Goal: Information Seeking & Learning: Understand process/instructions

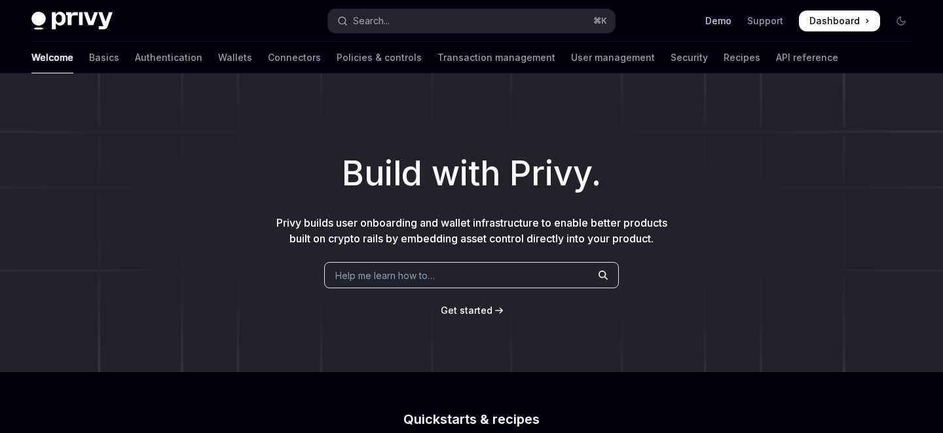
click at [726, 22] on link "Demo" at bounding box center [719, 20] width 26 height 13
click at [135, 58] on link "Authentication" at bounding box center [168, 57] width 67 height 31
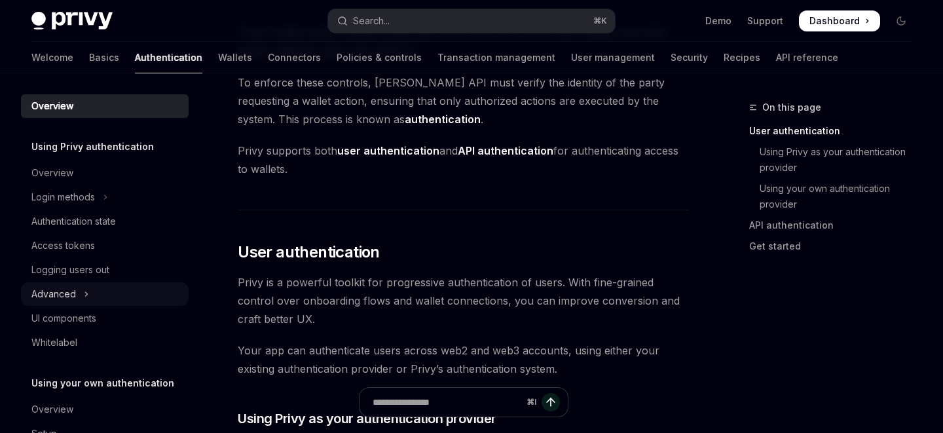
click at [111, 284] on button "Advanced" at bounding box center [105, 294] width 168 height 24
click at [76, 286] on button "Advanced" at bounding box center [105, 294] width 168 height 24
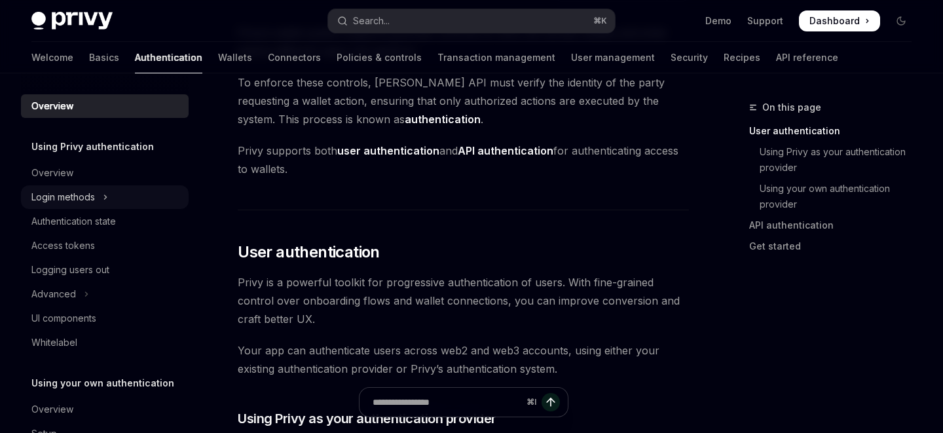
click at [96, 199] on button "Login methods" at bounding box center [105, 197] width 168 height 24
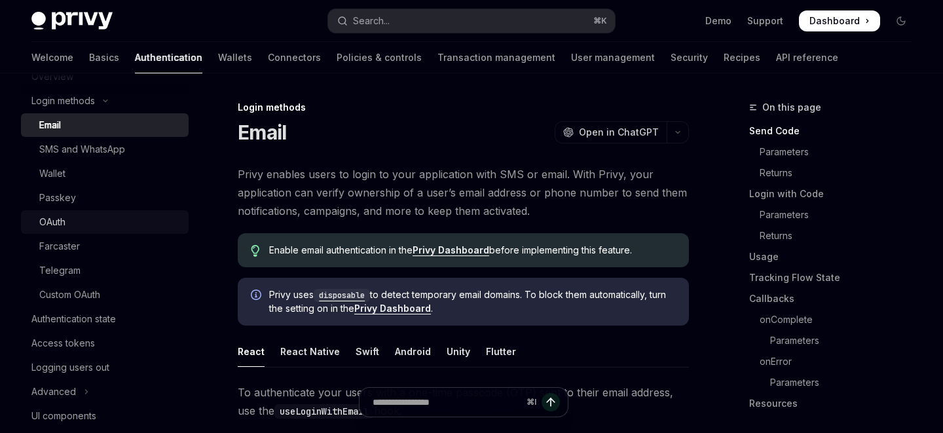
scroll to position [98, 0]
click at [64, 126] on div "Email" at bounding box center [110, 124] width 142 height 16
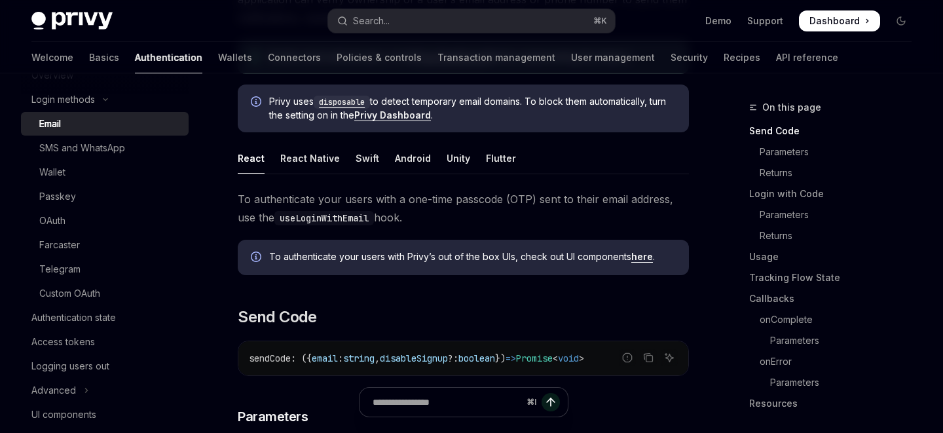
scroll to position [194, 0]
click at [311, 157] on div "React Native" at bounding box center [310, 157] width 60 height 31
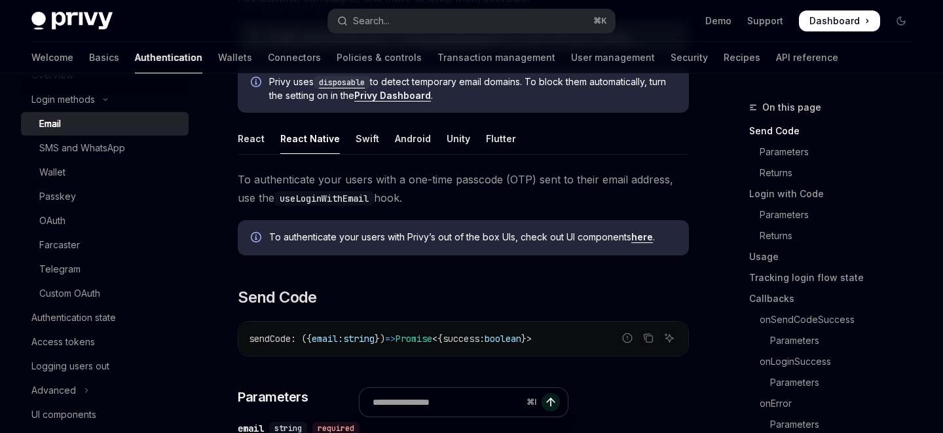
scroll to position [234, 0]
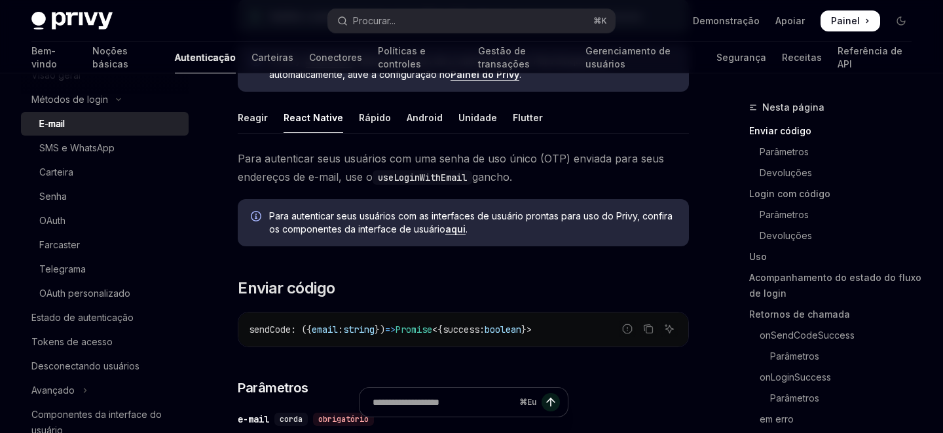
click at [459, 231] on font "aqui" at bounding box center [456, 228] width 20 height 11
click at [461, 233] on font "aqui" at bounding box center [456, 228] width 20 height 11
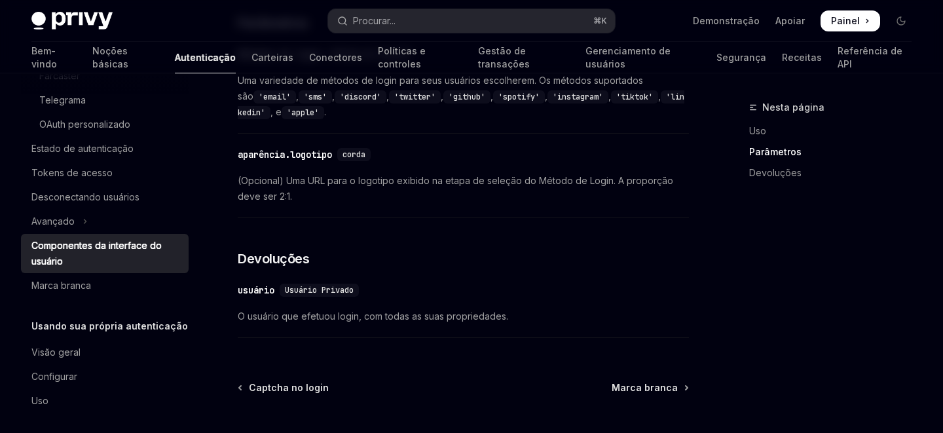
scroll to position [1535, 0]
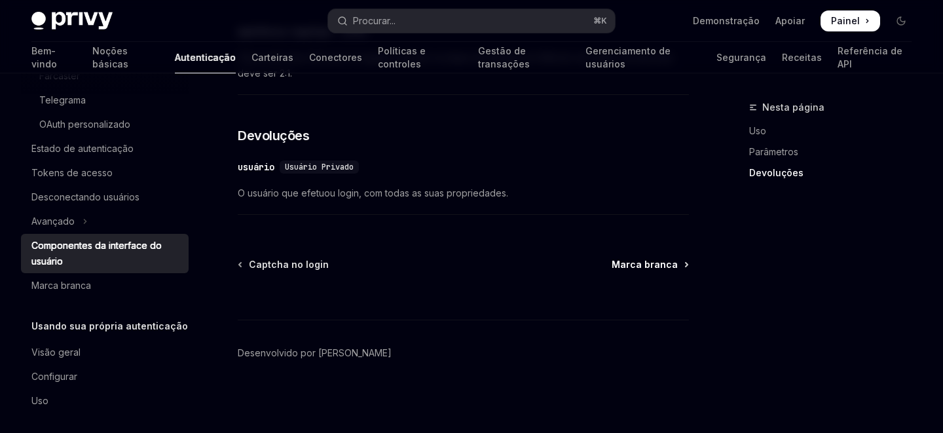
click at [648, 263] on font "Marca branca" at bounding box center [645, 264] width 66 height 11
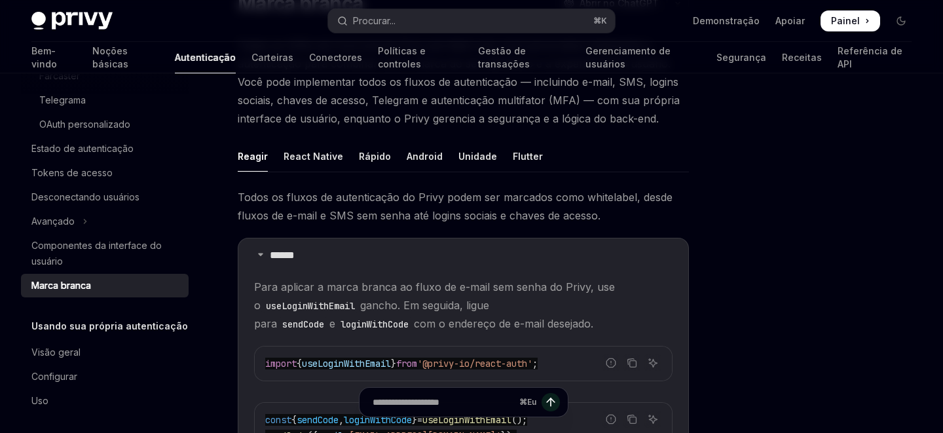
scroll to position [58, 0]
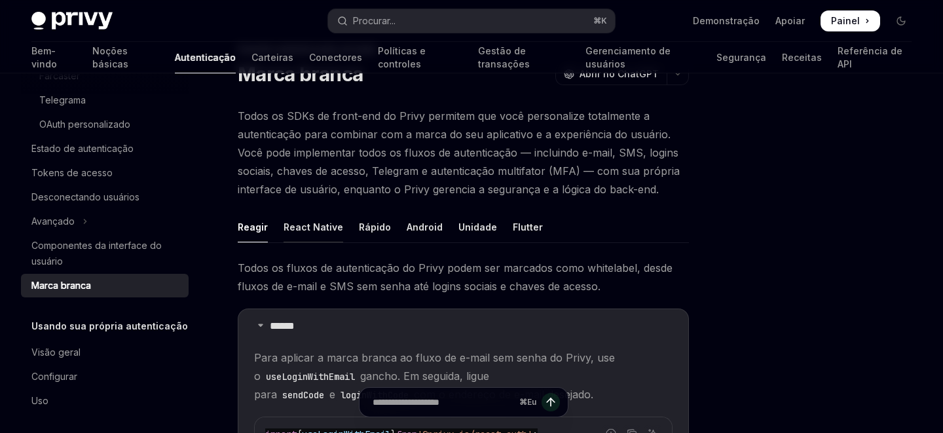
click at [313, 221] on font "React Native" at bounding box center [314, 226] width 60 height 11
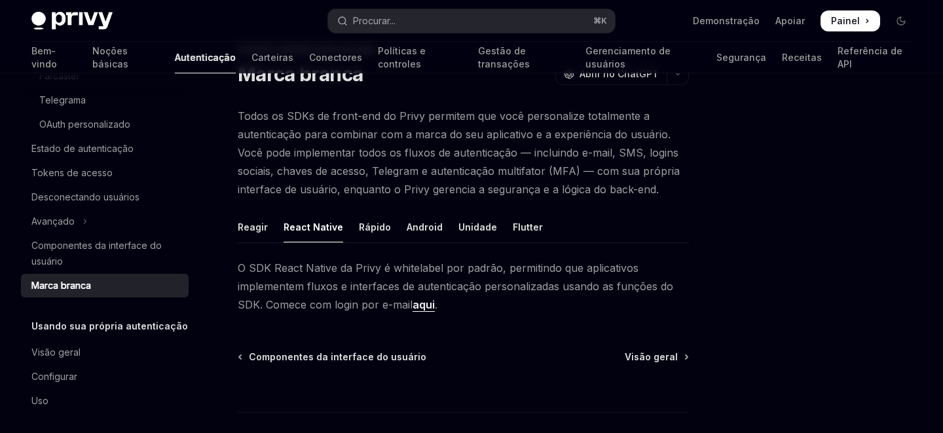
scroll to position [98, 0]
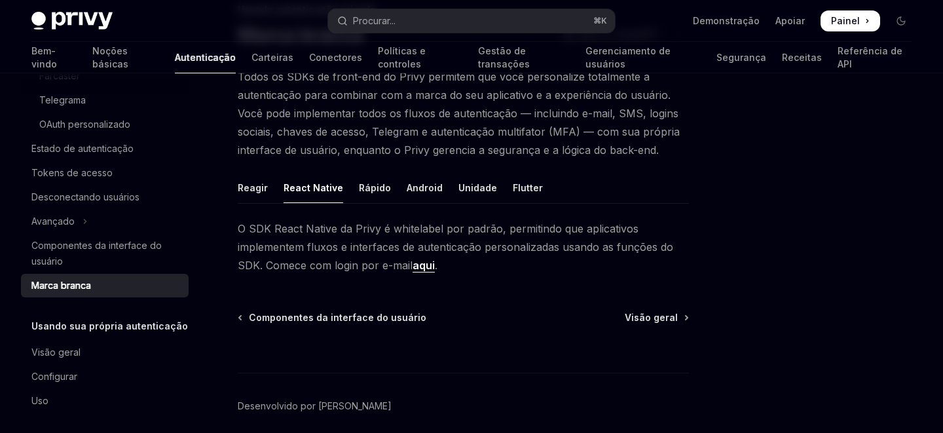
click at [427, 266] on font "aqui" at bounding box center [424, 265] width 22 height 13
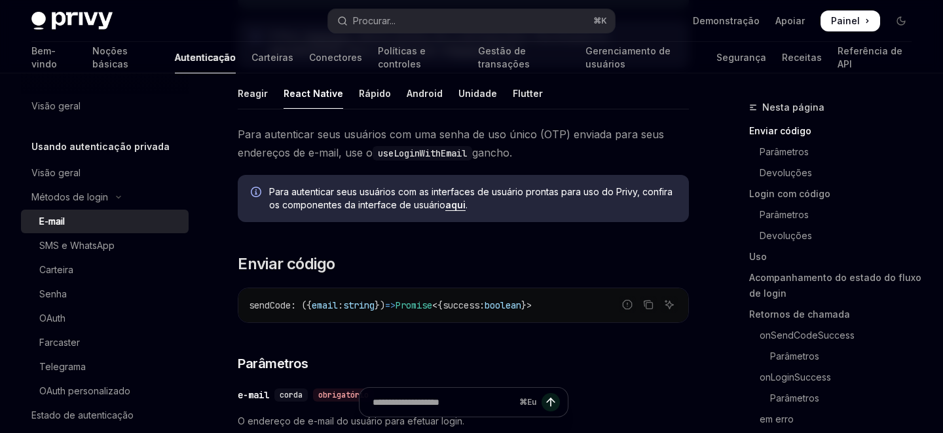
scroll to position [249, 0]
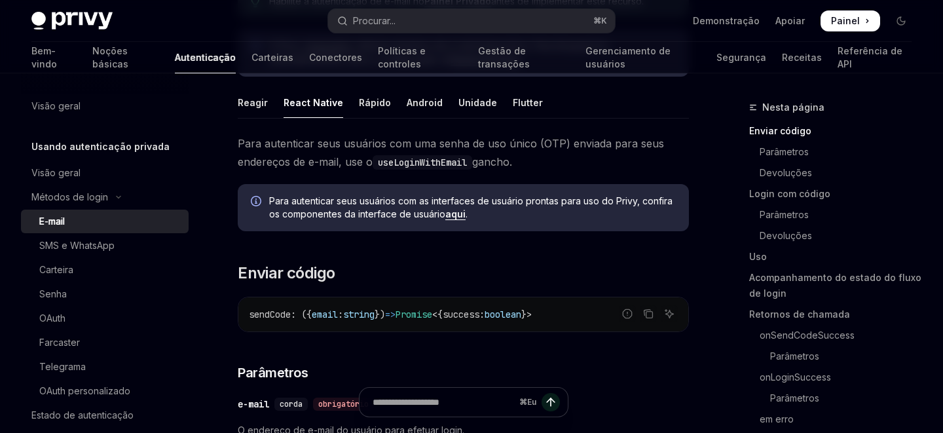
click at [455, 216] on font "aqui" at bounding box center [456, 213] width 20 height 11
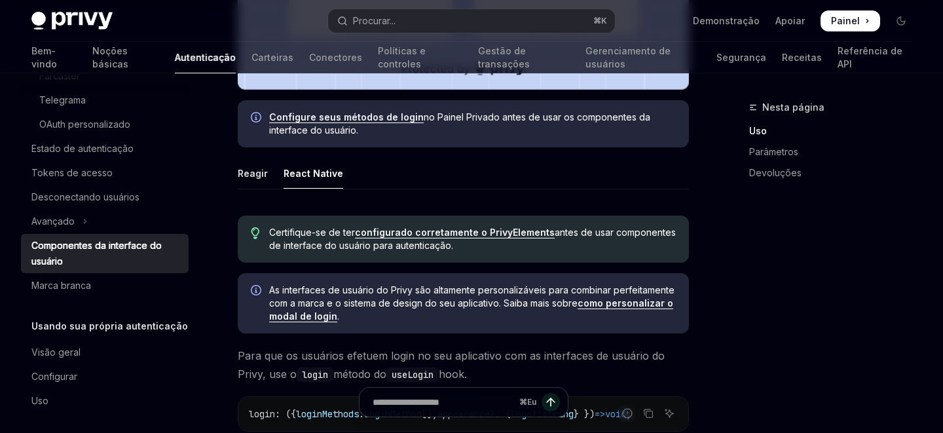
scroll to position [607, 0]
click at [618, 309] on font "como personalizar o modal de login" at bounding box center [471, 310] width 404 height 24
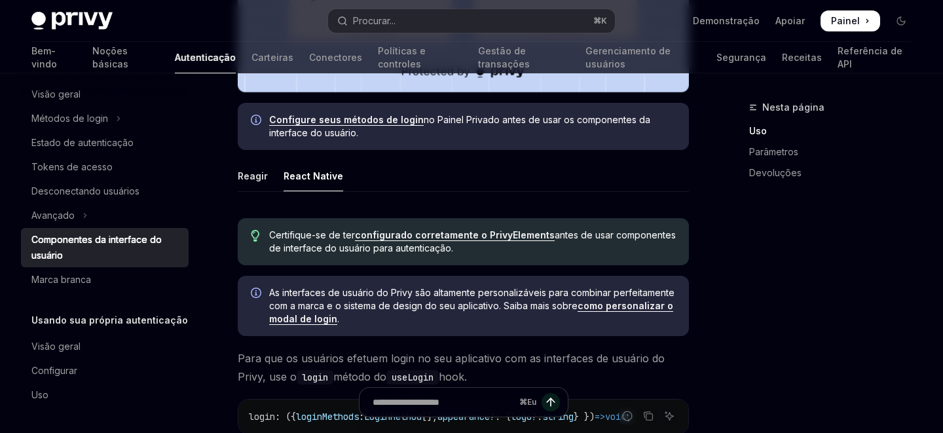
scroll to position [607, 0]
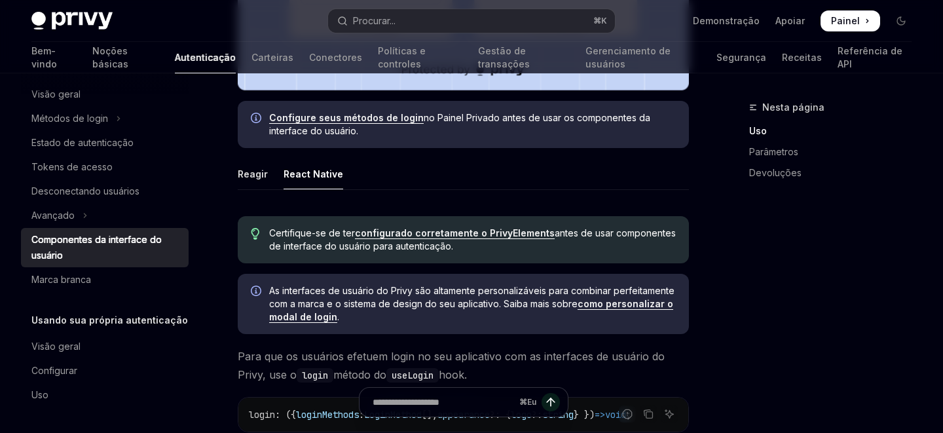
click at [385, 119] on font "Configure seus métodos de login" at bounding box center [346, 117] width 155 height 11
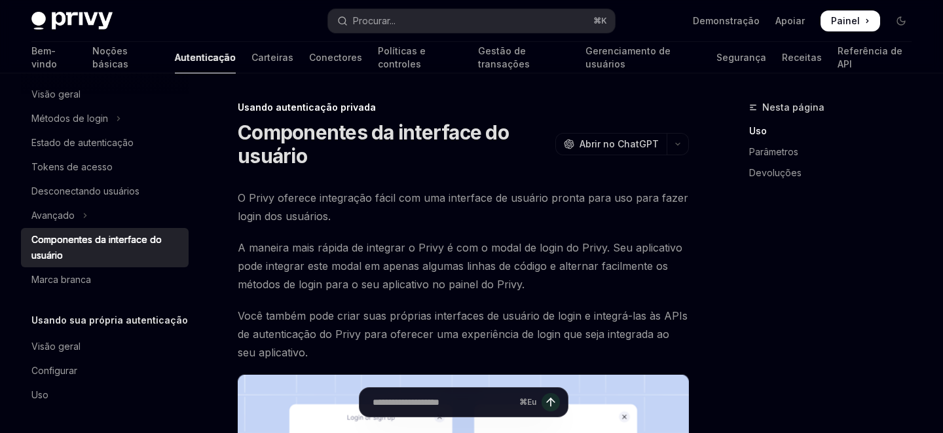
scroll to position [20, 0]
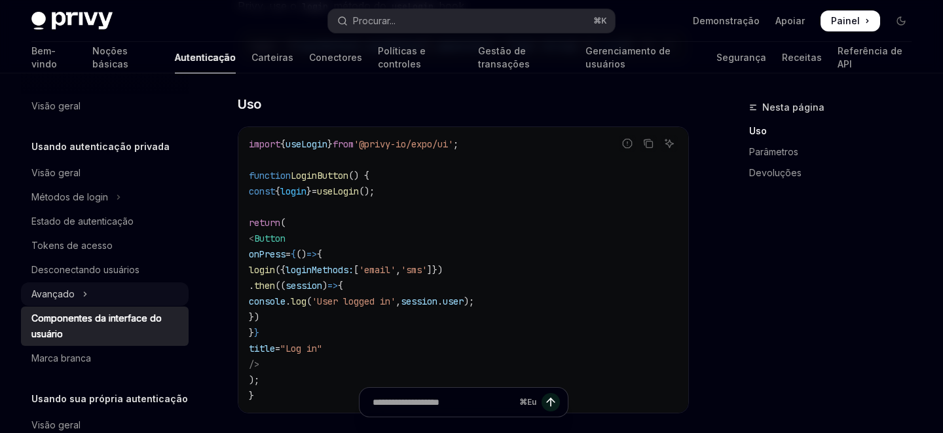
click at [77, 292] on button "Avançado" at bounding box center [105, 294] width 168 height 24
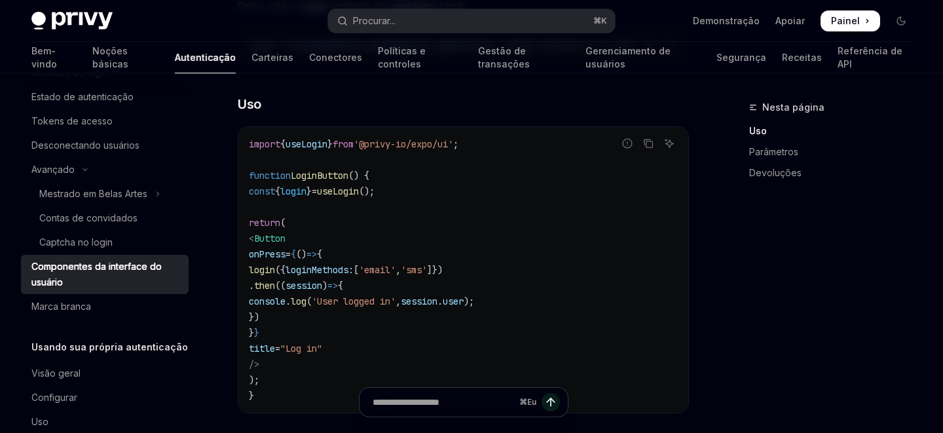
scroll to position [131, 0]
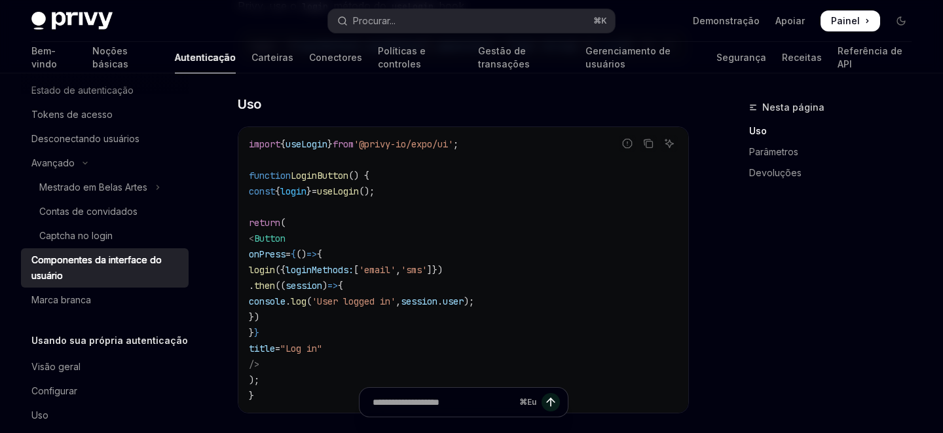
click at [130, 257] on font "Componentes da interface do usuário" at bounding box center [96, 267] width 130 height 27
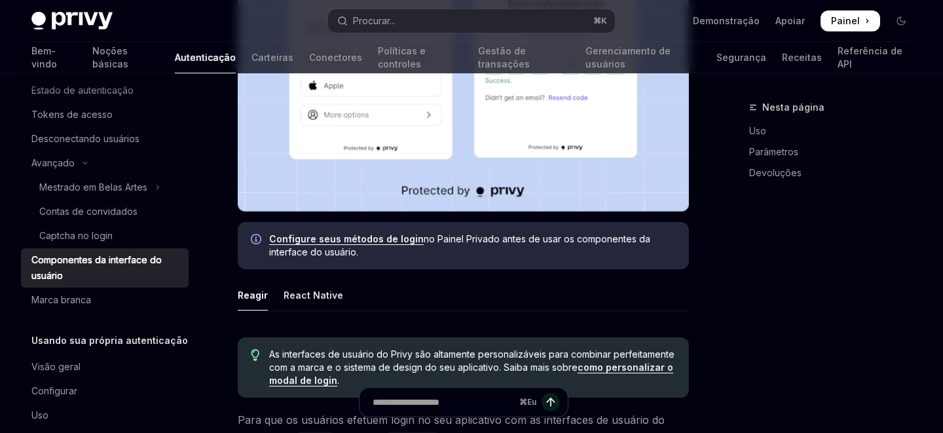
scroll to position [490, 0]
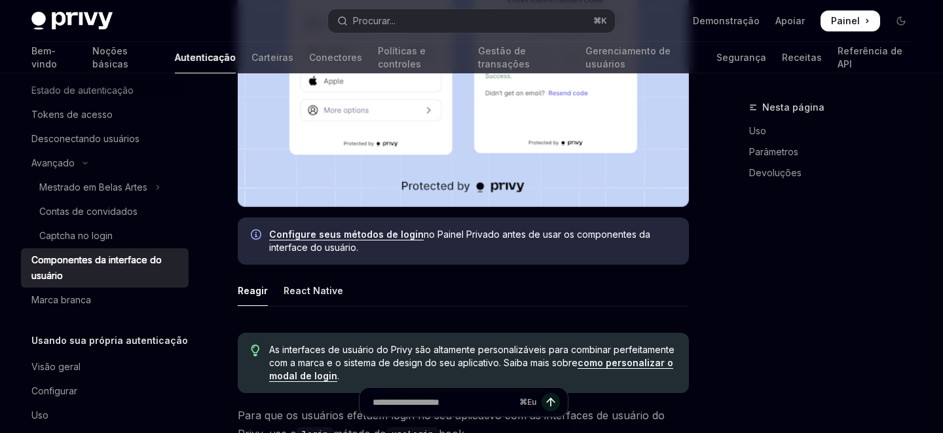
click at [378, 237] on font "Configure seus métodos de login" at bounding box center [346, 234] width 155 height 11
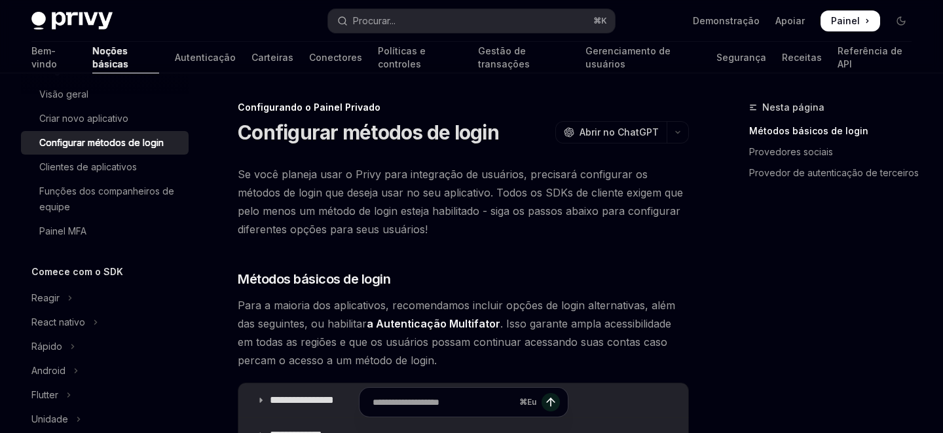
type textarea "*"
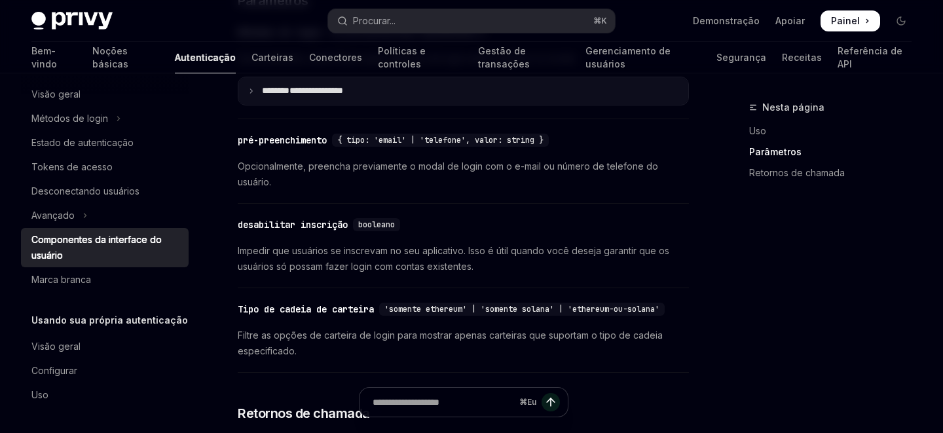
click at [252, 94] on icon at bounding box center [251, 91] width 7 height 7
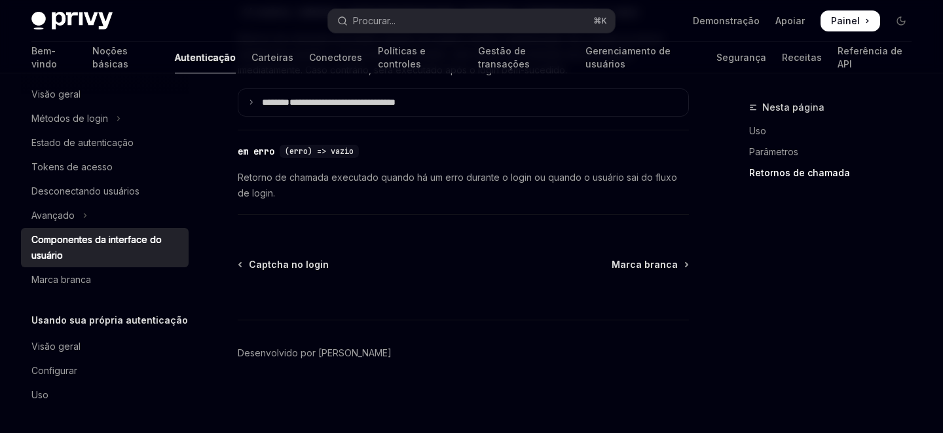
scroll to position [2944, 0]
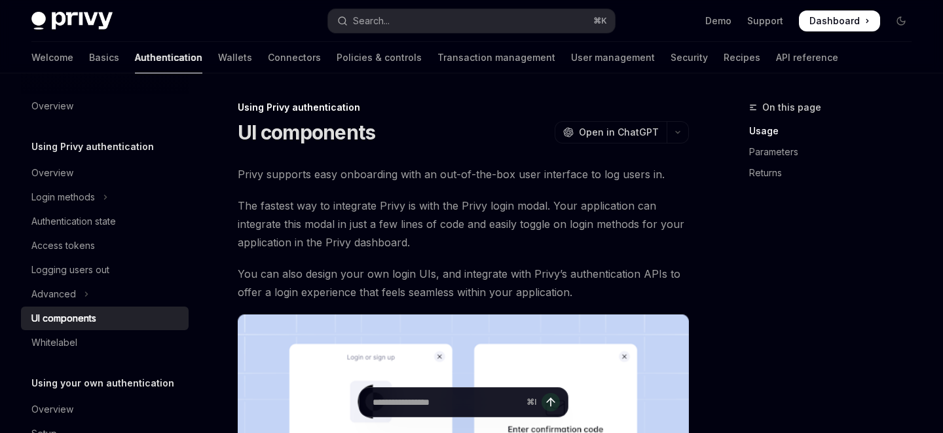
scroll to position [607, 0]
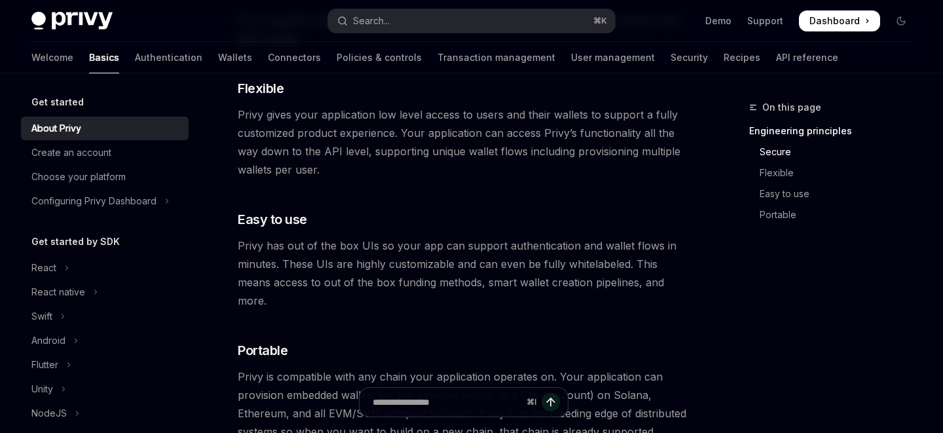
scroll to position [770, 0]
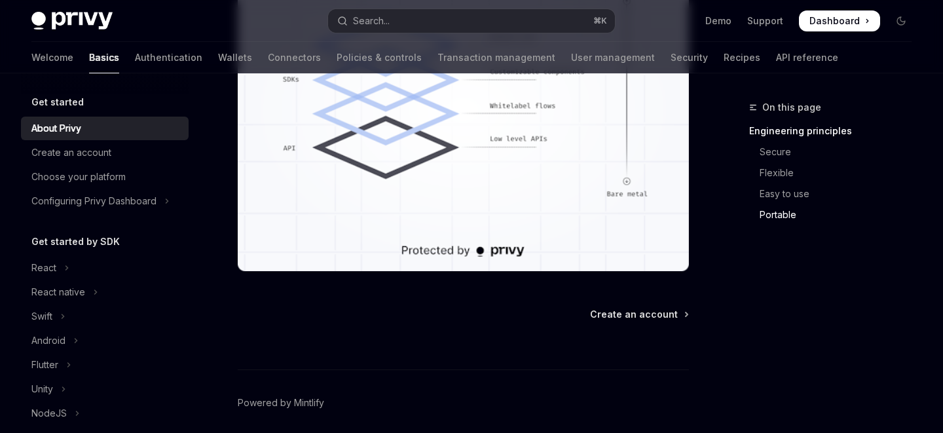
scroll to position [1293, 0]
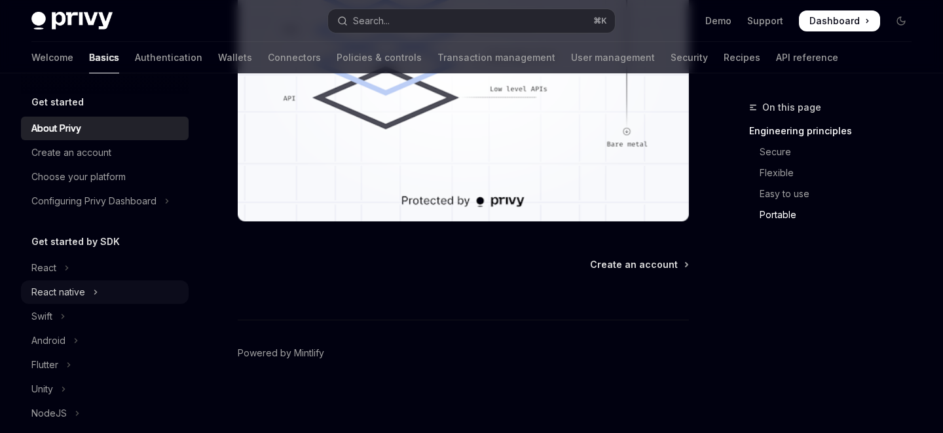
click at [80, 292] on div "React native" at bounding box center [58, 292] width 54 height 16
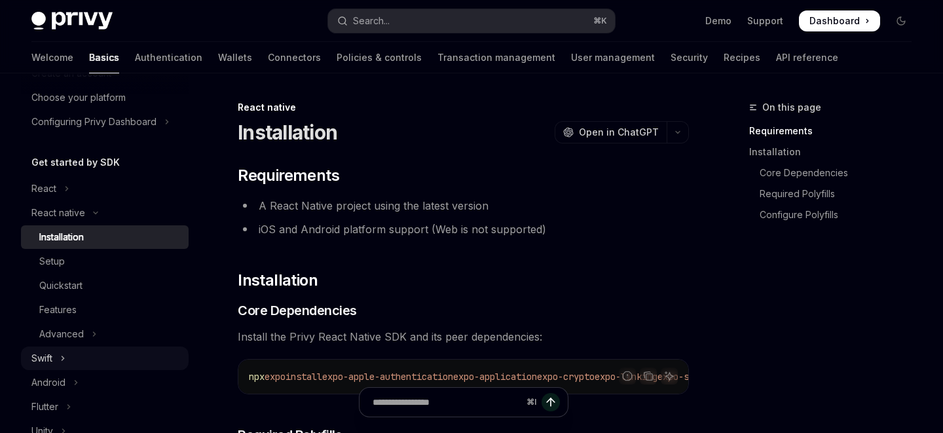
scroll to position [101, 0]
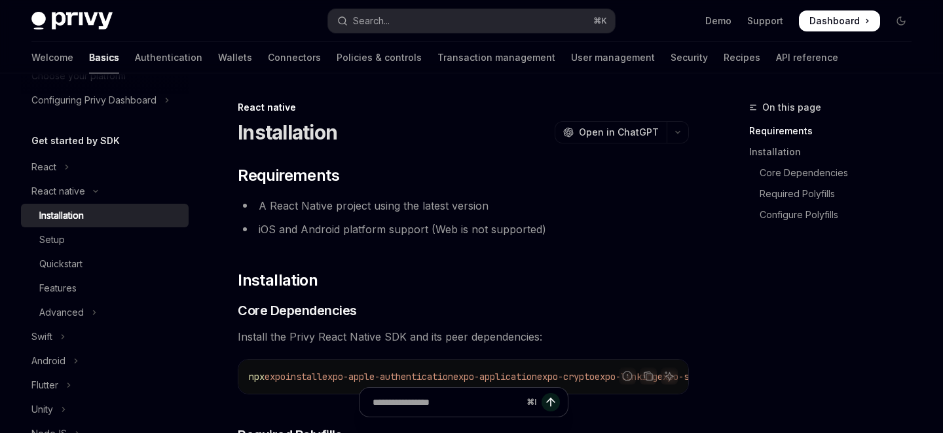
click at [72, 219] on div "Installation" at bounding box center [61, 216] width 45 height 16
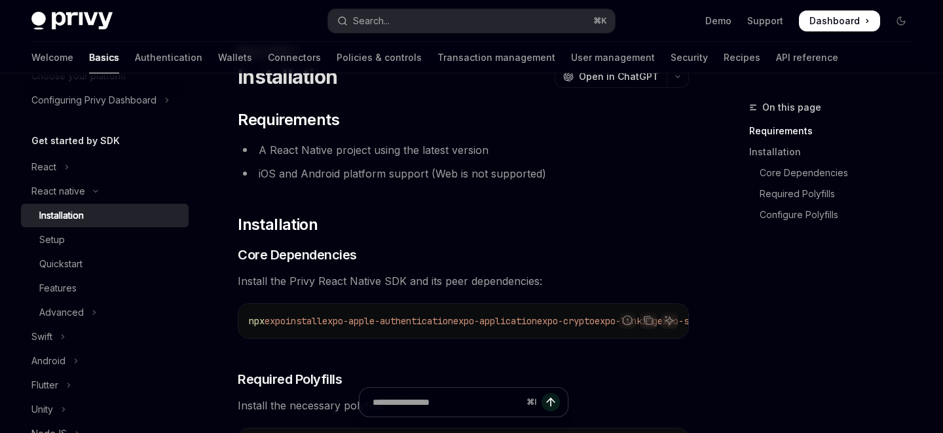
scroll to position [27, 0]
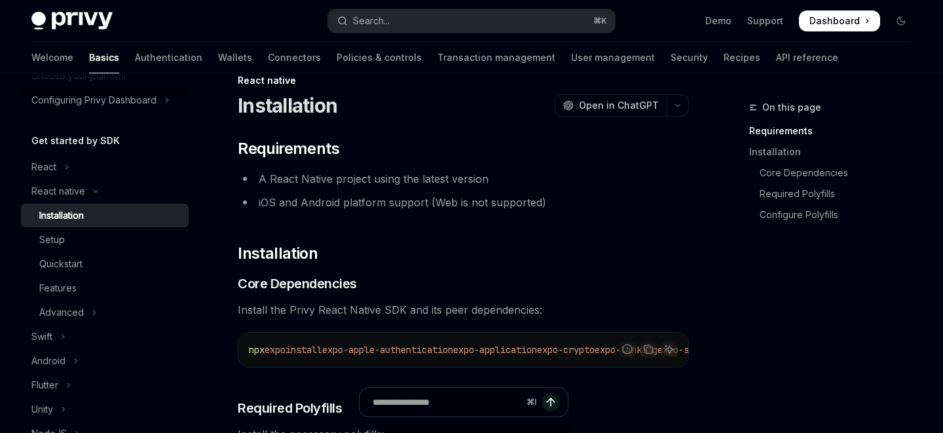
click at [65, 212] on div "Installation" at bounding box center [61, 216] width 45 height 16
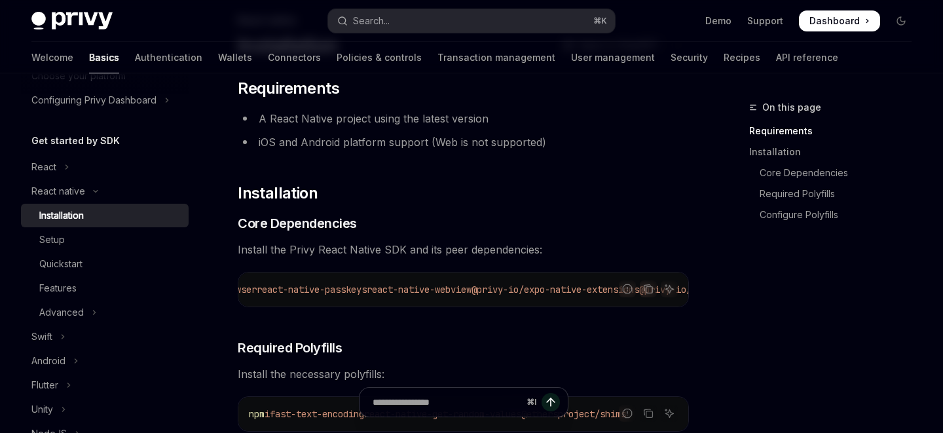
scroll to position [0, 748]
click at [89, 56] on link "Basics" at bounding box center [104, 57] width 30 height 31
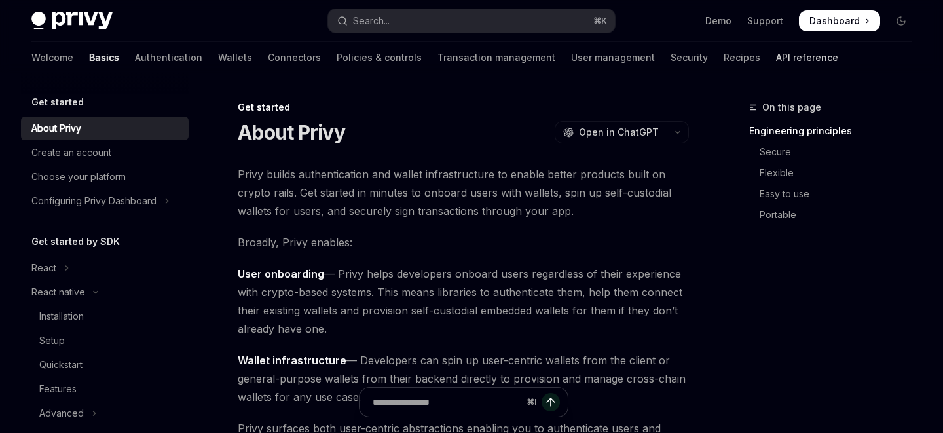
click at [776, 54] on link "API reference" at bounding box center [807, 57] width 62 height 31
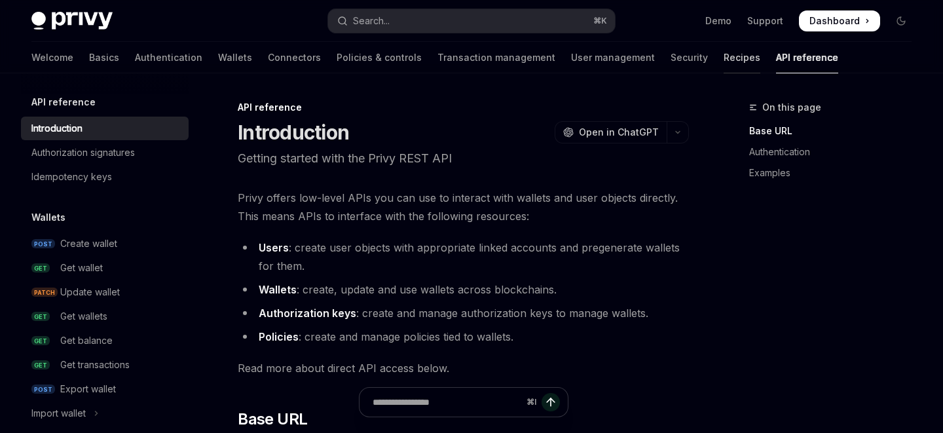
click at [724, 62] on link "Recipes" at bounding box center [742, 57] width 37 height 31
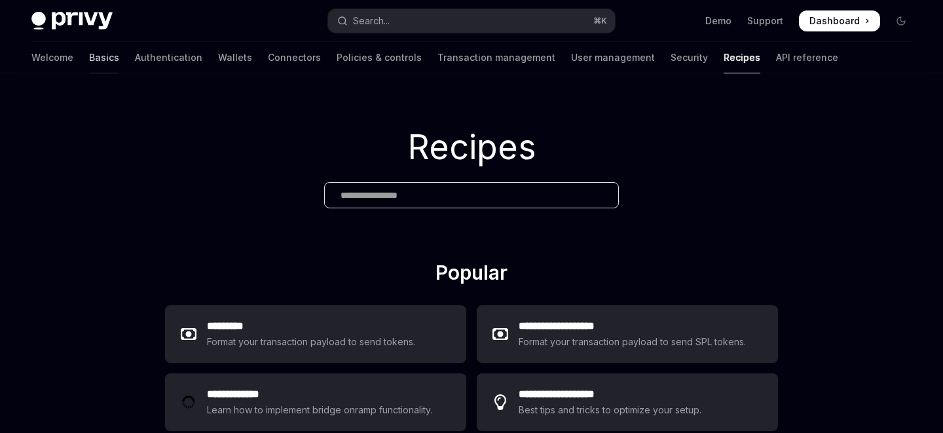
click at [89, 57] on link "Basics" at bounding box center [104, 57] width 30 height 31
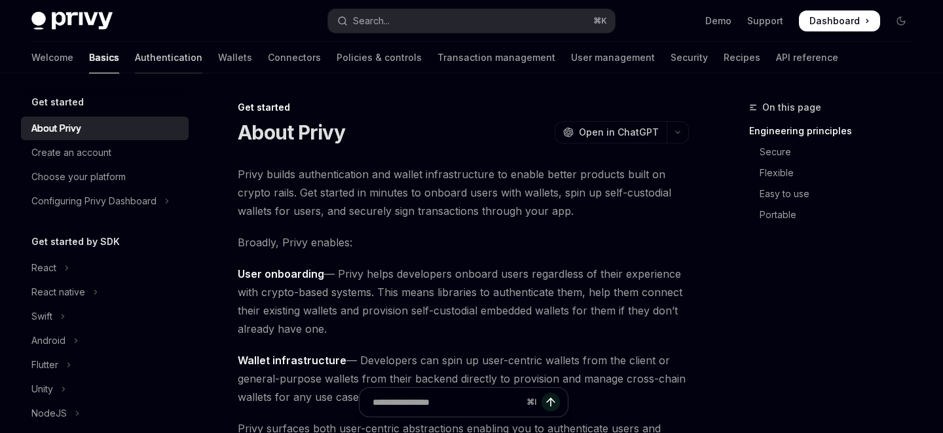
click at [135, 56] on link "Authentication" at bounding box center [168, 57] width 67 height 31
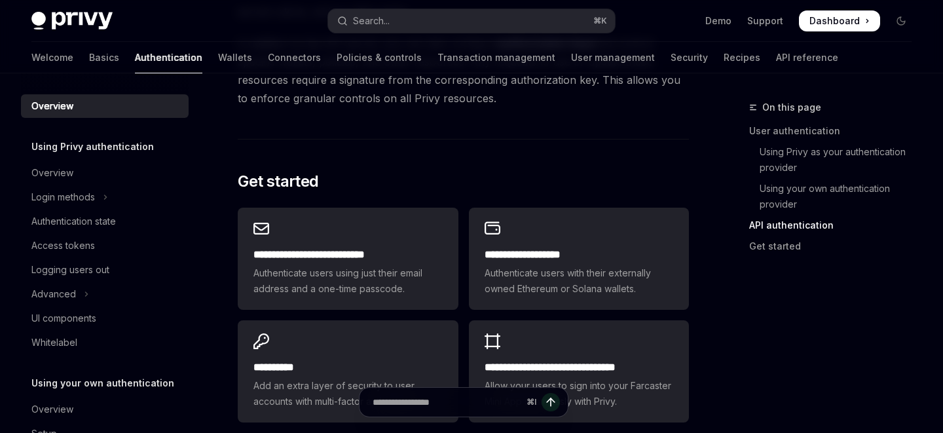
scroll to position [1084, 0]
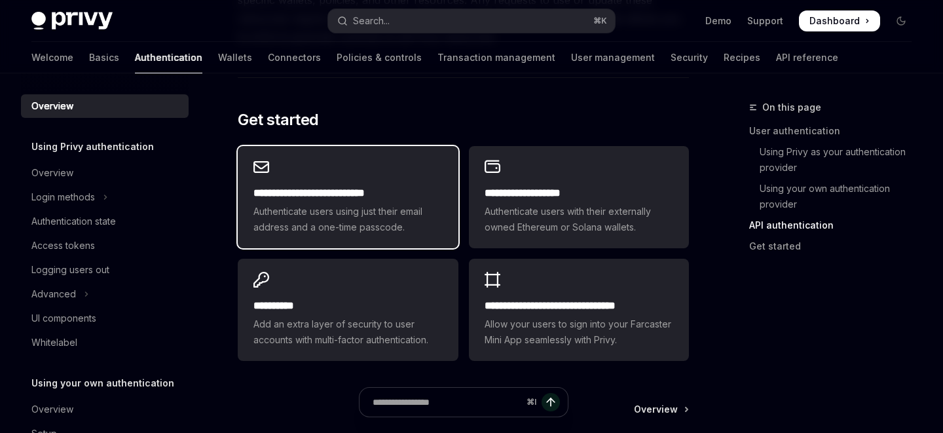
click at [334, 187] on h2 "**********" at bounding box center [348, 193] width 189 height 16
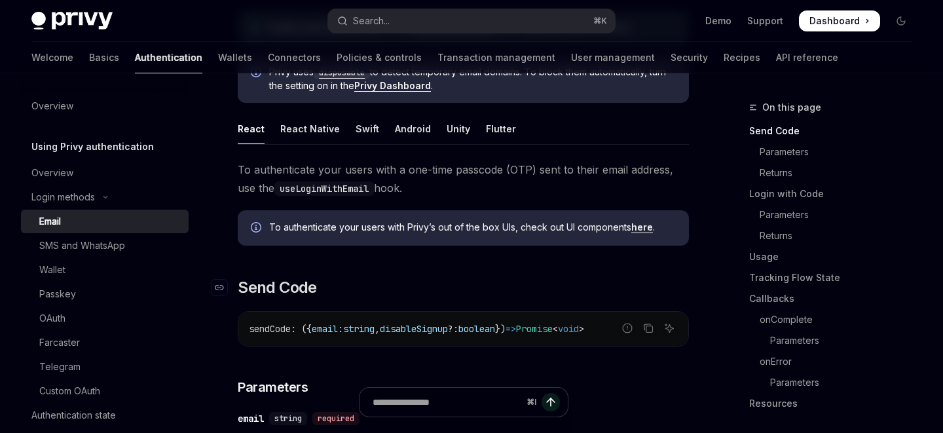
scroll to position [221, 0]
click at [301, 128] on div "React Native" at bounding box center [310, 130] width 60 height 31
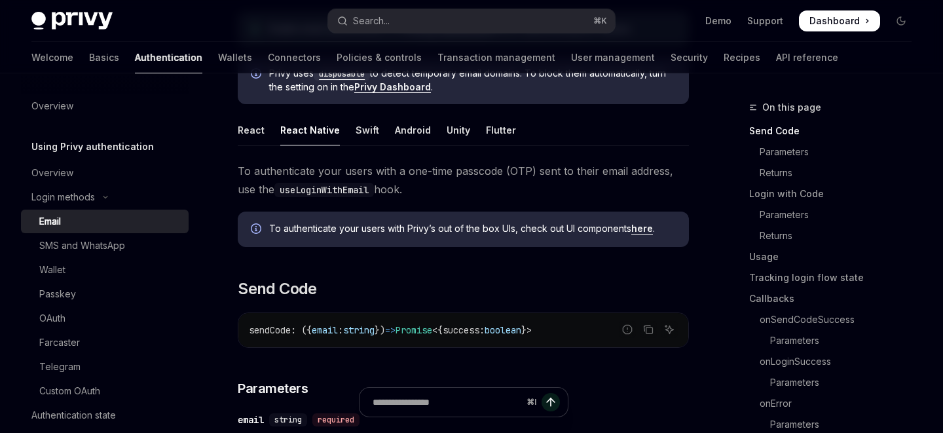
click at [648, 231] on link "here" at bounding box center [643, 229] width 22 height 12
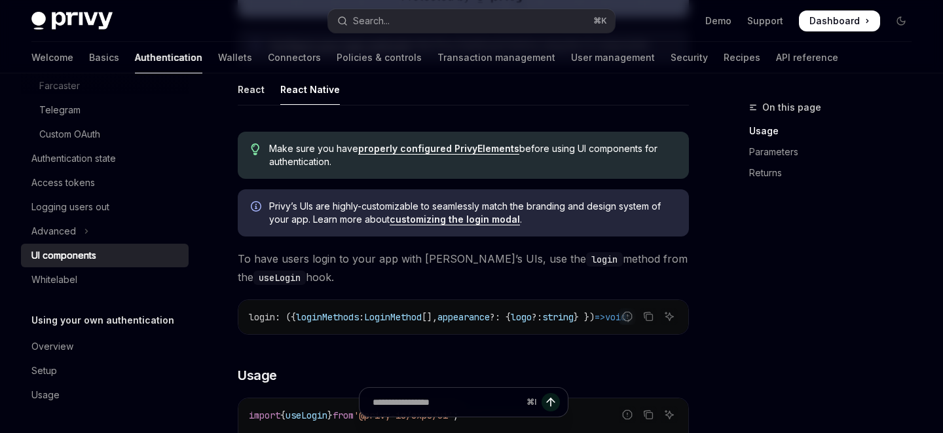
scroll to position [607, 0]
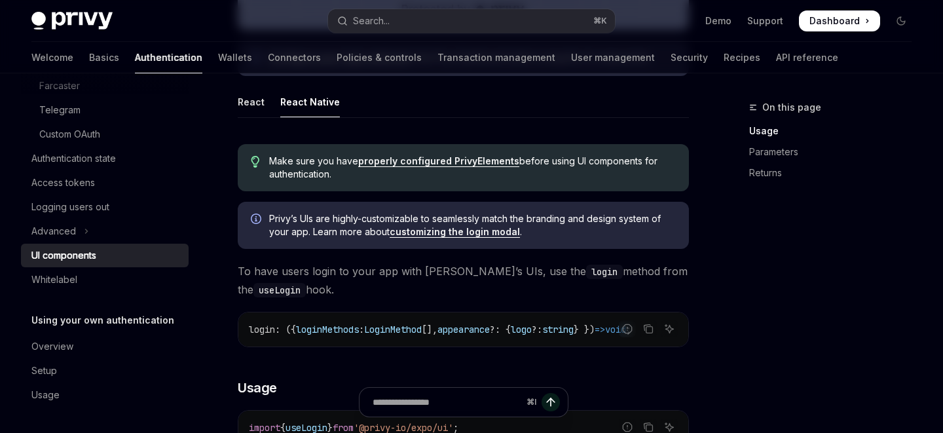
type textarea "*"
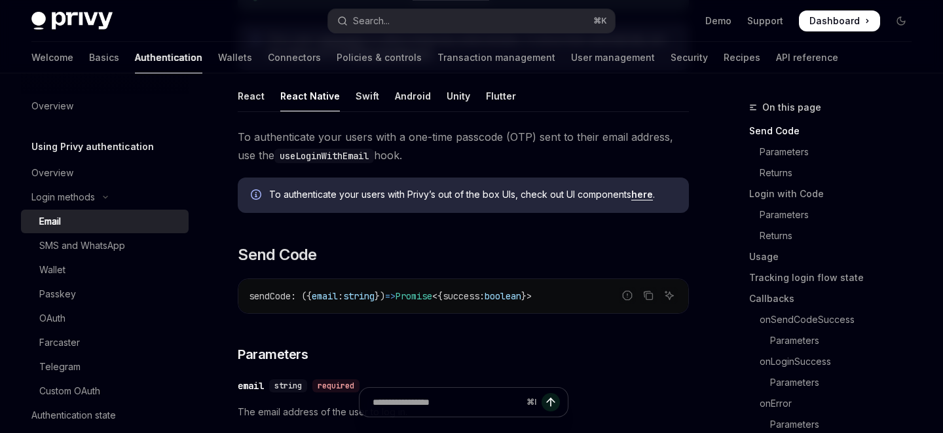
scroll to position [249, 0]
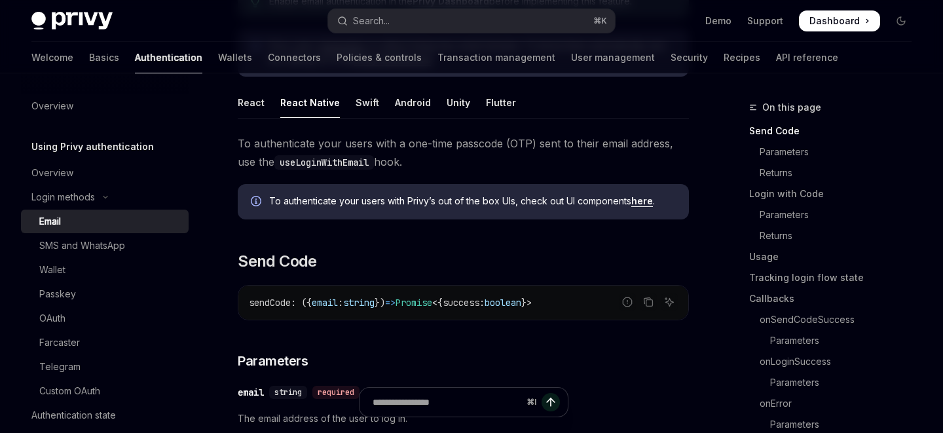
click at [651, 196] on link "here" at bounding box center [643, 201] width 22 height 12
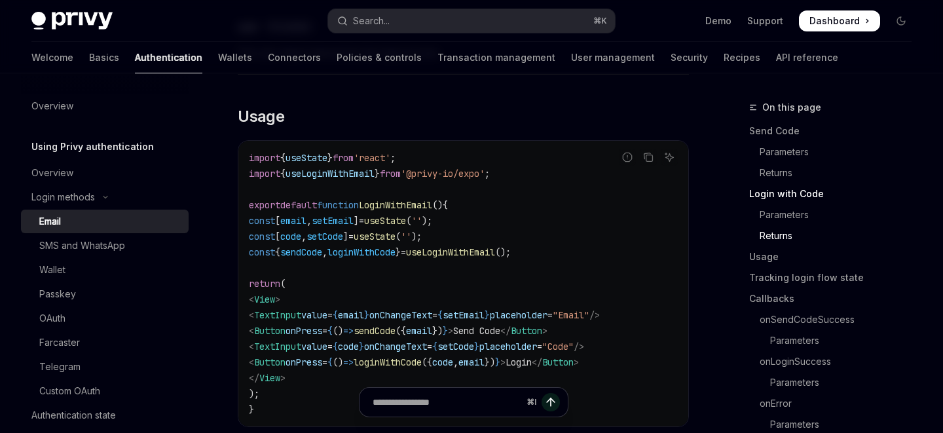
scroll to position [1240, 0]
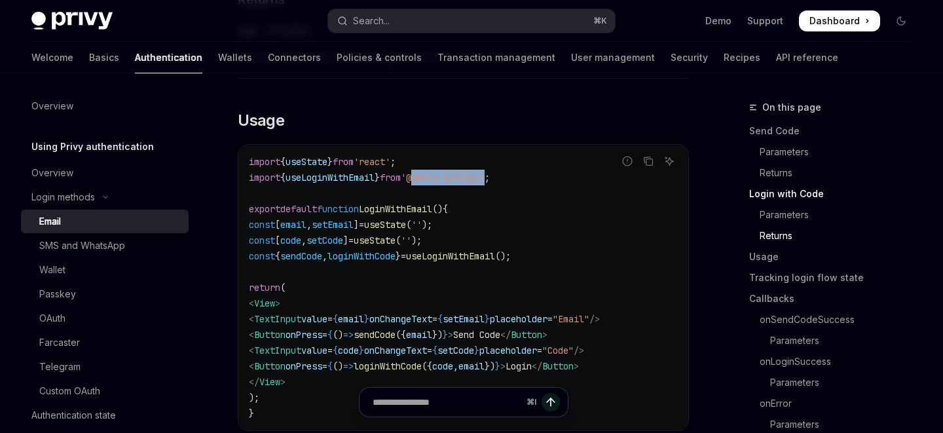
drag, startPoint x: 444, startPoint y: 183, endPoint x: 521, endPoint y: 183, distance: 77.3
click at [485, 183] on span "'@privy-io/expo'" at bounding box center [443, 178] width 84 height 12
copy span "@privy-io/expo"
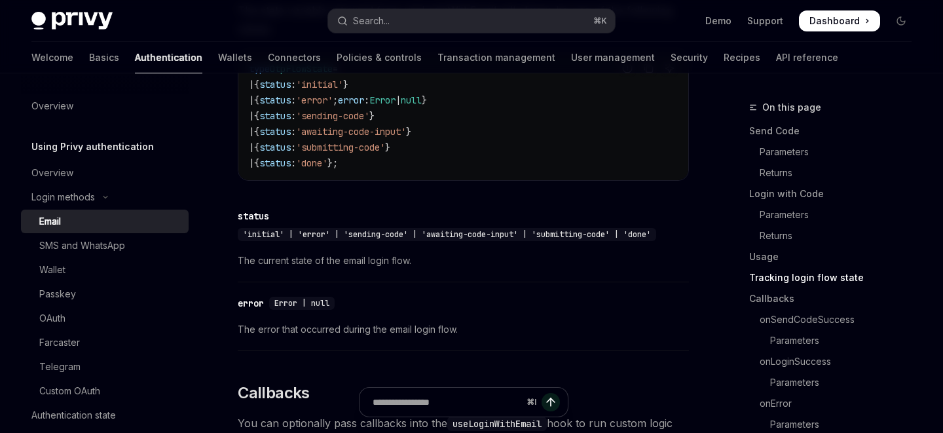
scroll to position [1389, 0]
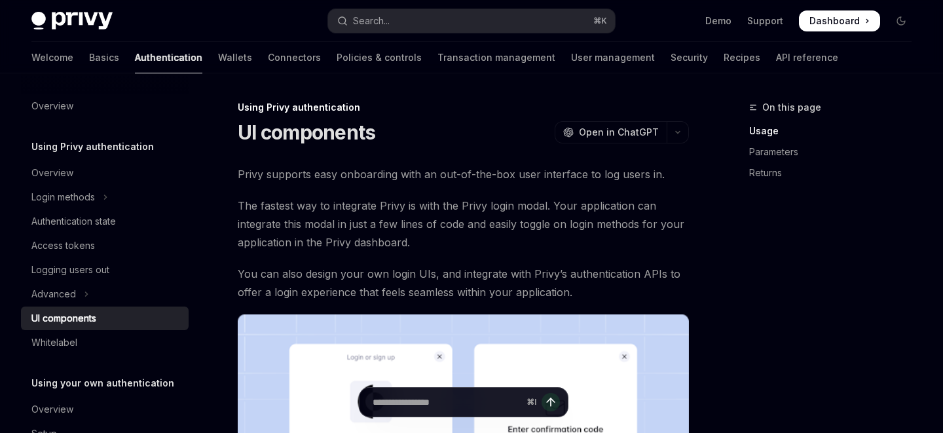
scroll to position [607, 0]
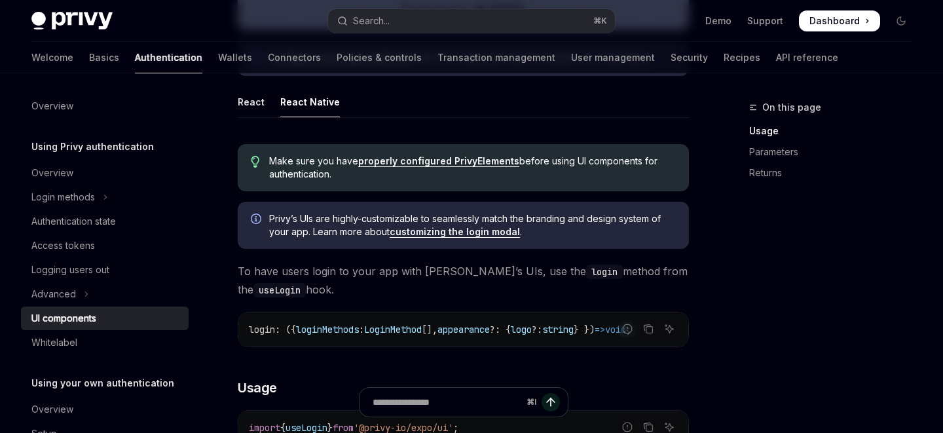
click at [397, 159] on link "properly configured PrivyElements" at bounding box center [438, 161] width 161 height 12
click at [487, 234] on link "customizing the login modal" at bounding box center [455, 232] width 130 height 12
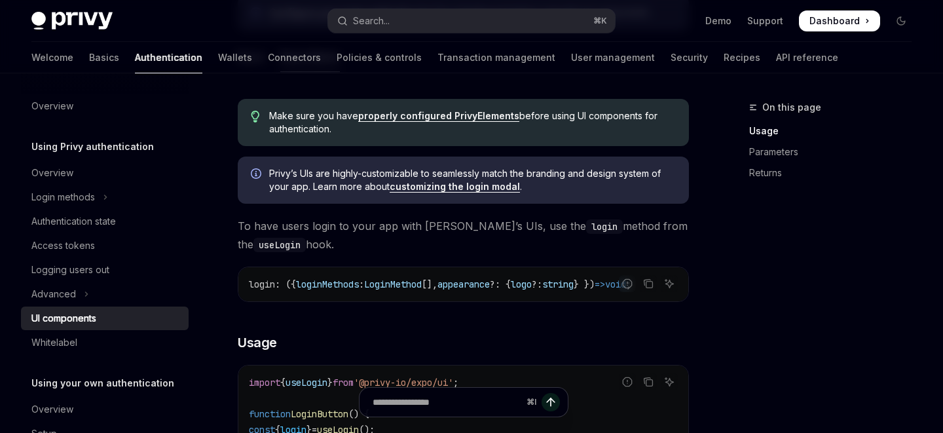
scroll to position [637, 0]
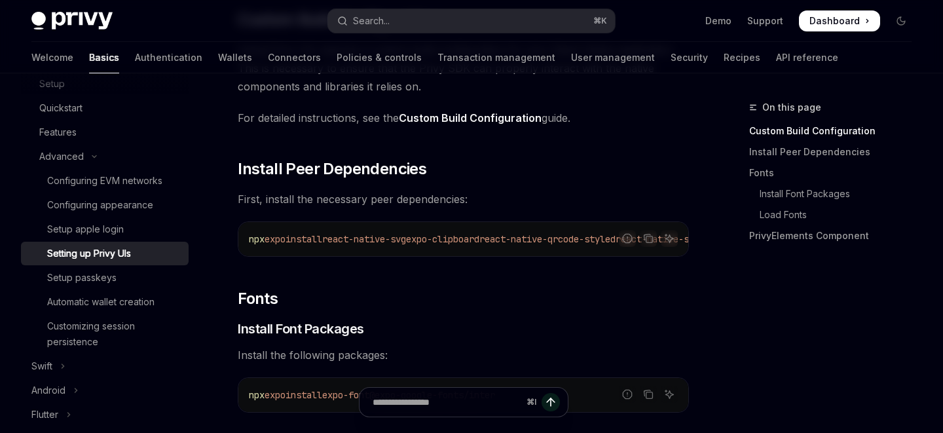
scroll to position [313, 0]
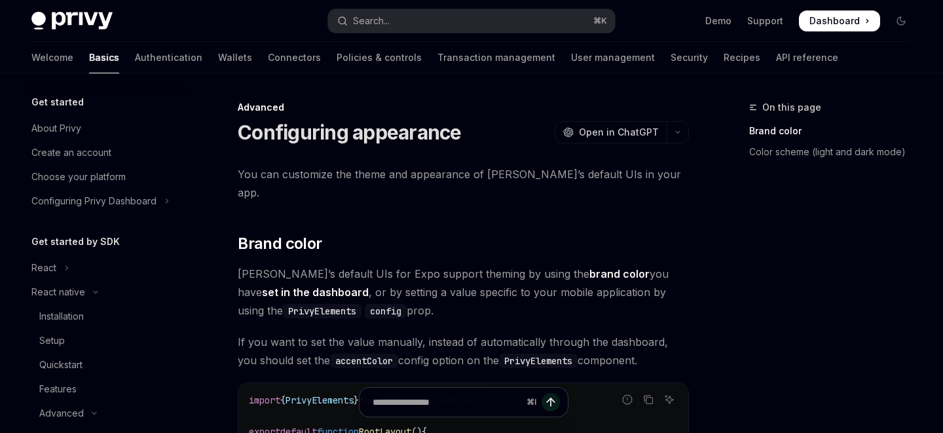
scroll to position [208, 0]
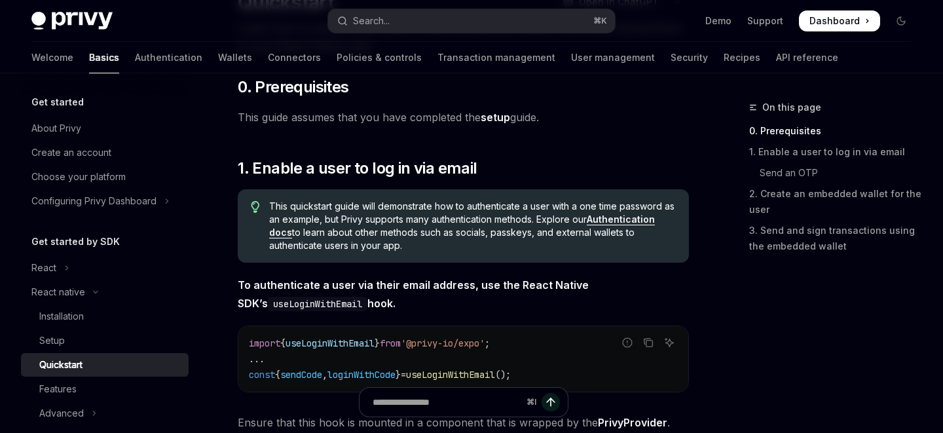
scroll to position [132, 0]
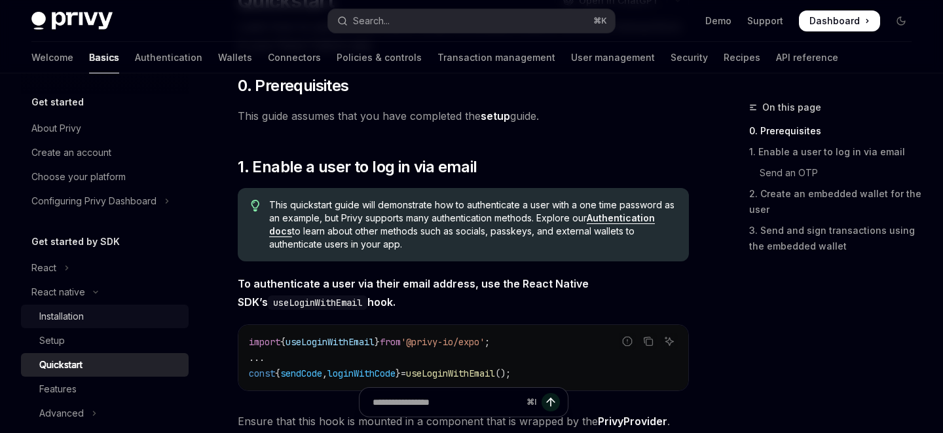
click at [71, 320] on div "Installation" at bounding box center [61, 317] width 45 height 16
type textarea "*"
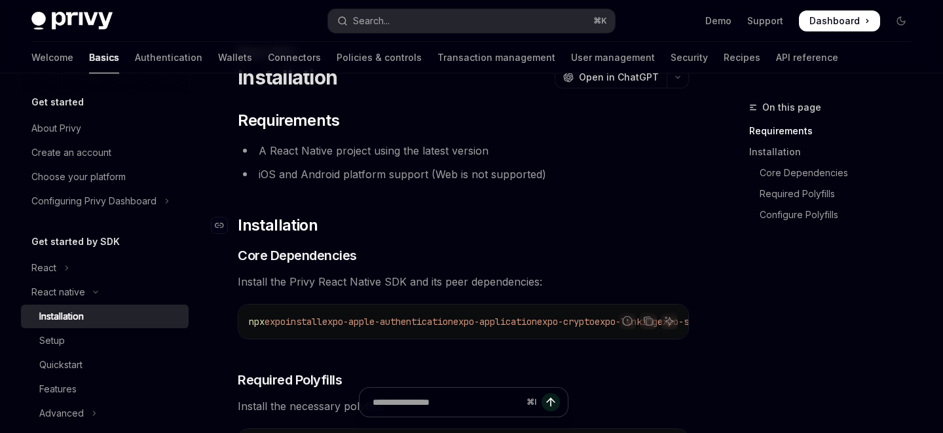
scroll to position [121, 0]
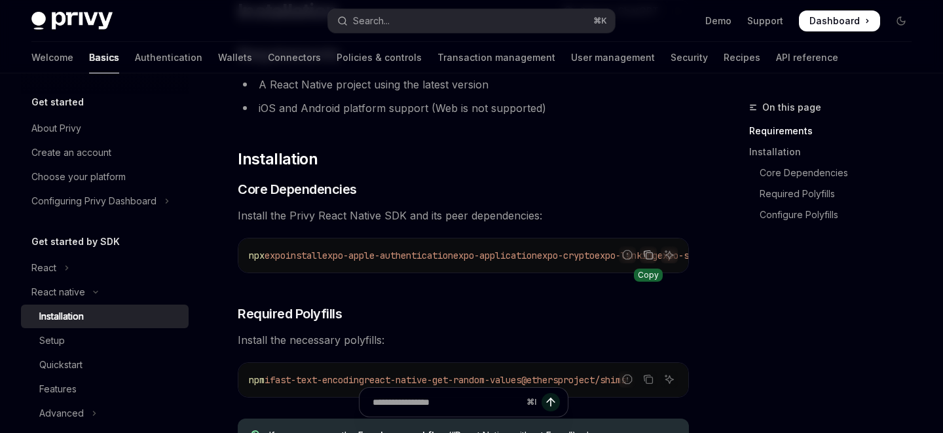
click at [650, 254] on icon "Copy the contents from the code block" at bounding box center [648, 255] width 10 height 10
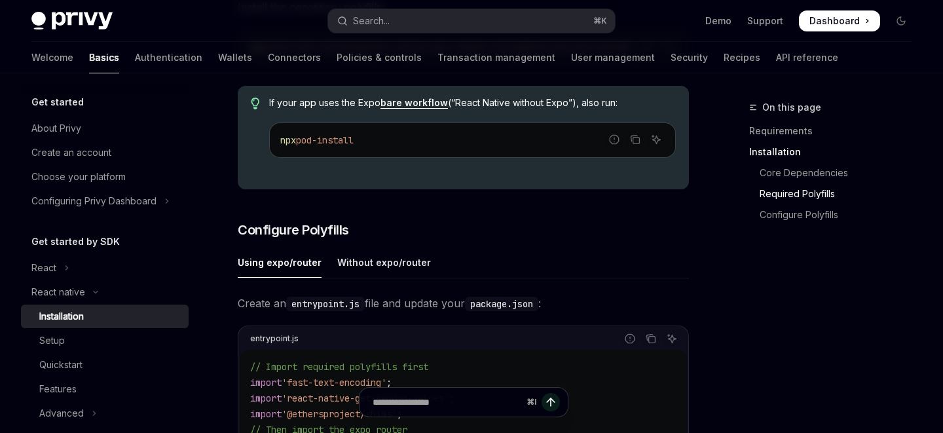
scroll to position [576, 0]
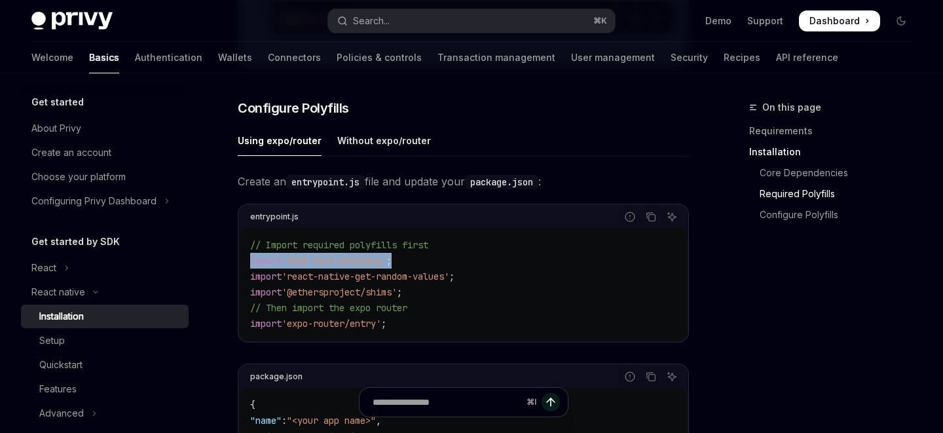
drag, startPoint x: 404, startPoint y: 268, endPoint x: 231, endPoint y: 269, distance: 172.3
click at [231, 269] on div "React native Installation OpenAI Open in ChatGPT OpenAI Open in ChatGPT ​ Requi…" at bounding box center [341, 252] width 702 height 1456
copy span "import 'fast-text-encoding' ;"
click at [385, 149] on div "Without expo/router" at bounding box center [384, 140] width 94 height 31
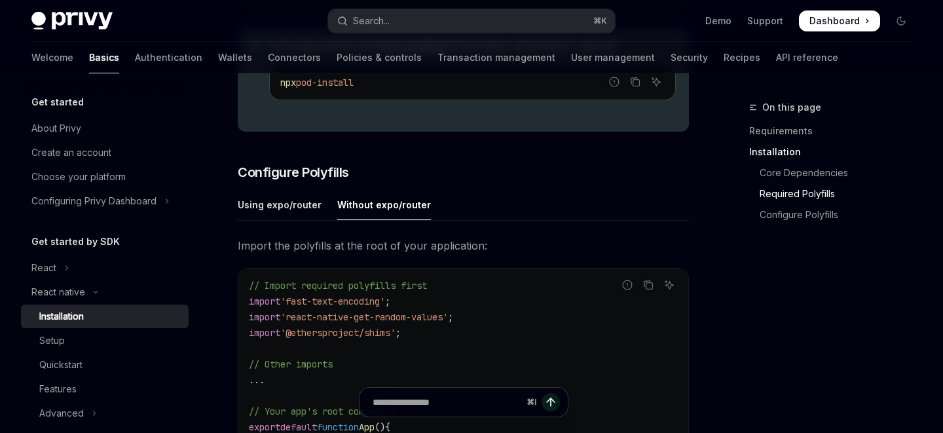
scroll to position [598, 0]
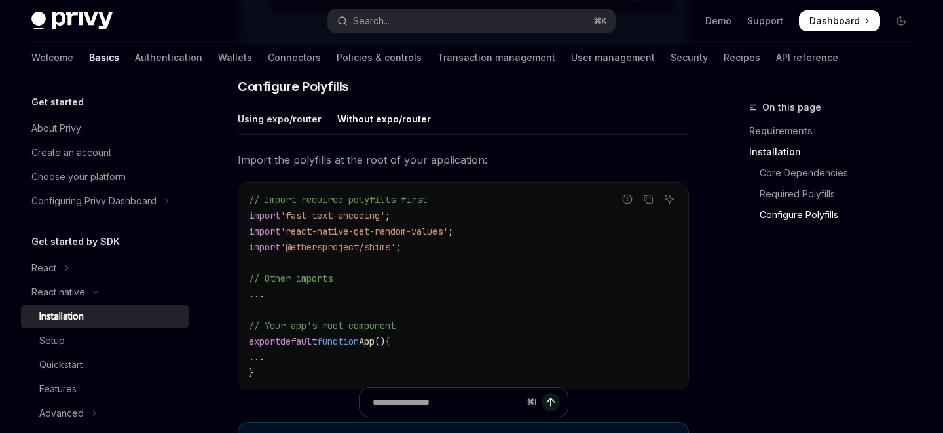
click at [406, 124] on div "Without expo/router" at bounding box center [384, 119] width 94 height 31
type textarea "*"
copy div "router"
click at [384, 130] on div "Without expo/router" at bounding box center [384, 119] width 94 height 31
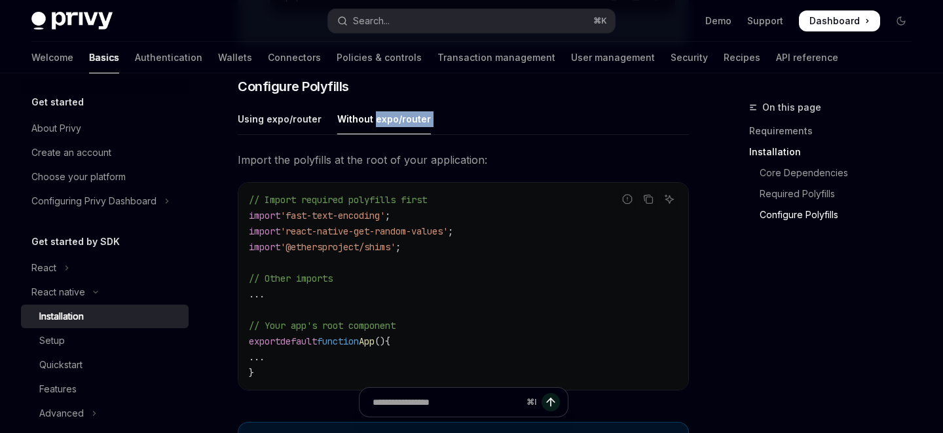
drag, startPoint x: 384, startPoint y: 130, endPoint x: 432, endPoint y: 130, distance: 47.8
click at [432, 130] on ul "Using expo/router Without expo/router" at bounding box center [463, 119] width 451 height 31
copy div "expo/router"
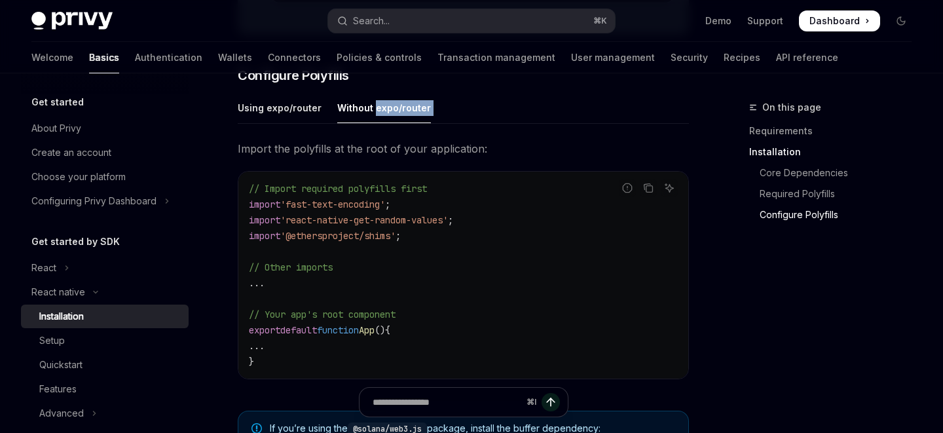
scroll to position [609, 0]
click at [358, 121] on div "Without expo/router" at bounding box center [384, 107] width 94 height 31
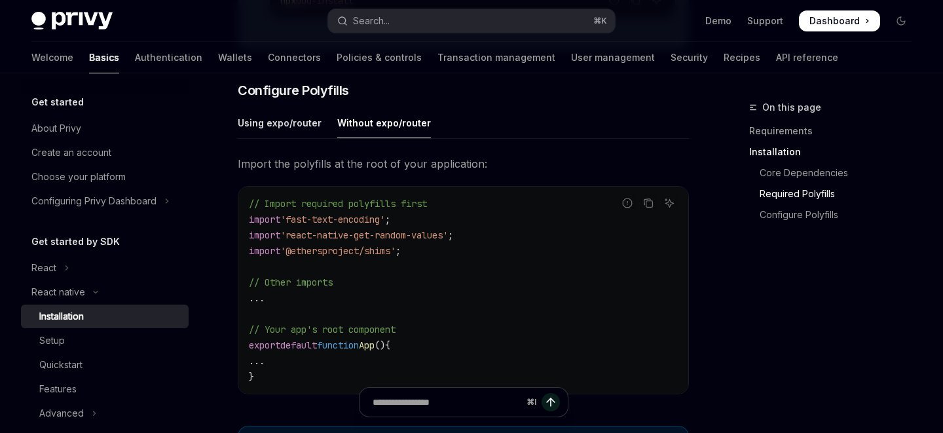
scroll to position [595, 0]
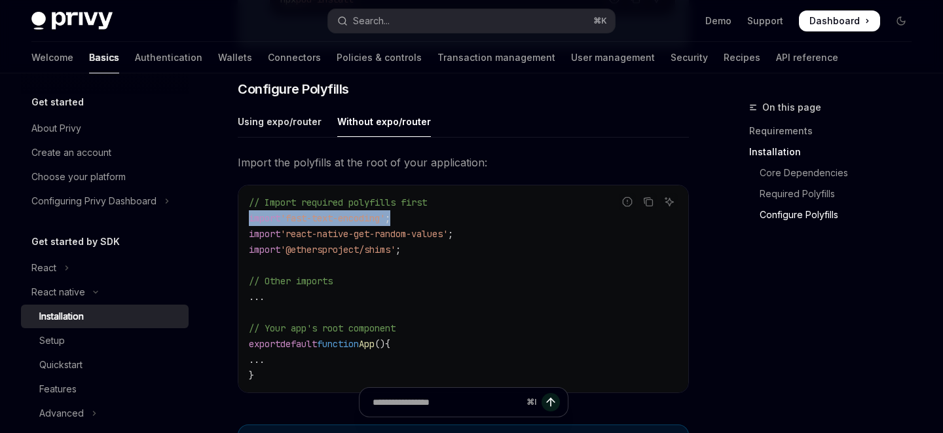
drag, startPoint x: 413, startPoint y: 229, endPoint x: 225, endPoint y: 231, distance: 187.4
click at [225, 231] on div "React native Installation OpenAI Open in ChatGPT OpenAI Open in ChatGPT ​ Requi…" at bounding box center [341, 203] width 702 height 1397
copy span "import 'fast-text-encoding' ;"
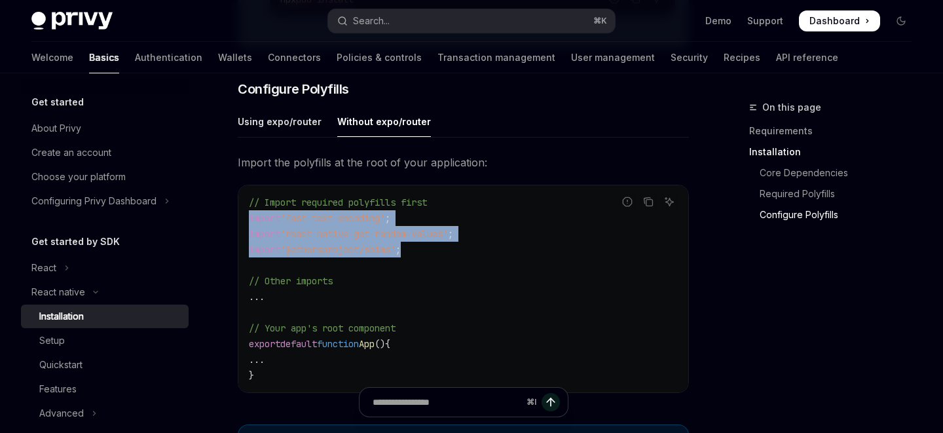
copy code "import 'fast-text-encoding' ; import 'react-native-get-random-values' ; import …"
drag, startPoint x: 423, startPoint y: 263, endPoint x: 242, endPoint y: 227, distance: 185.0
click at [242, 227] on div "// Import required polyfills first import 'fast-text-encoding' ; import 'react-…" at bounding box center [463, 288] width 450 height 207
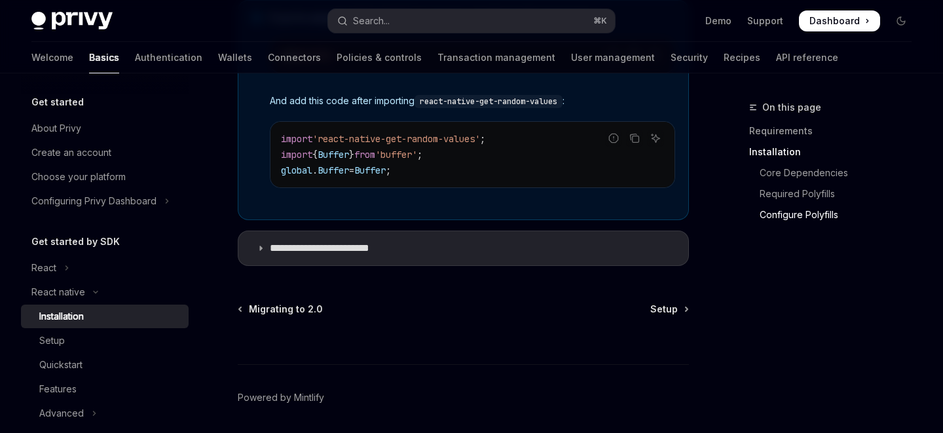
scroll to position [1040, 0]
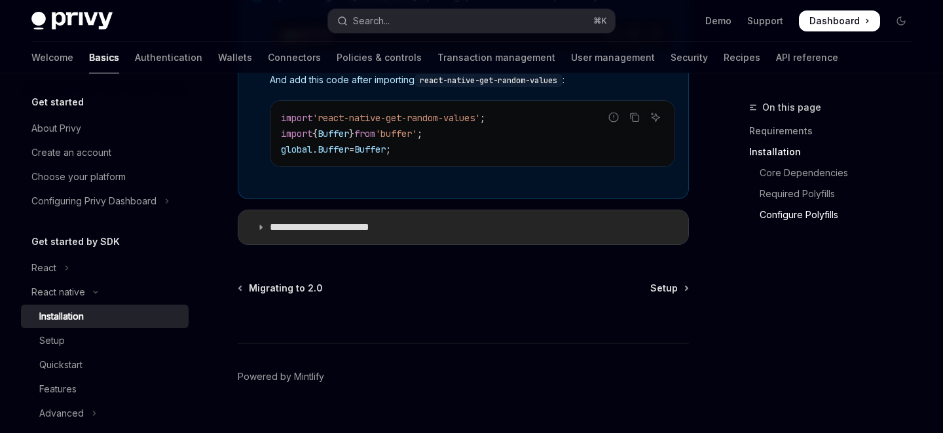
click at [333, 234] on p "**********" at bounding box center [333, 227] width 126 height 13
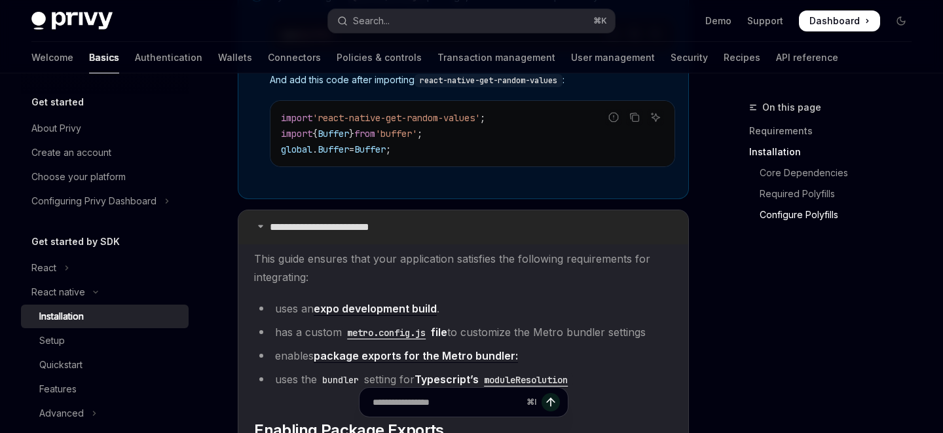
click at [314, 233] on p "**********" at bounding box center [333, 227] width 126 height 13
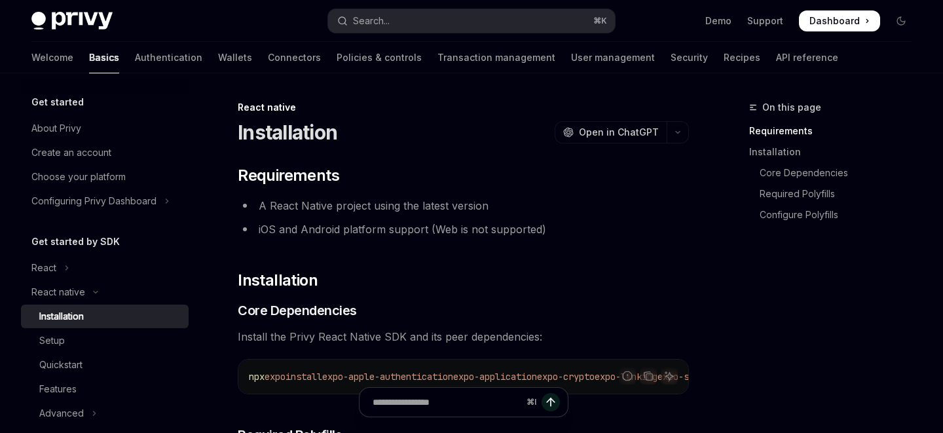
click at [72, 319] on div "Installation" at bounding box center [61, 317] width 45 height 16
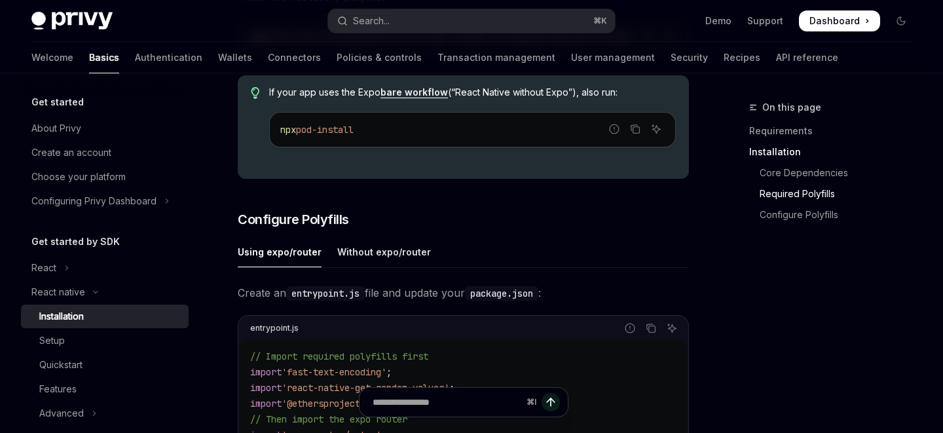
scroll to position [518, 0]
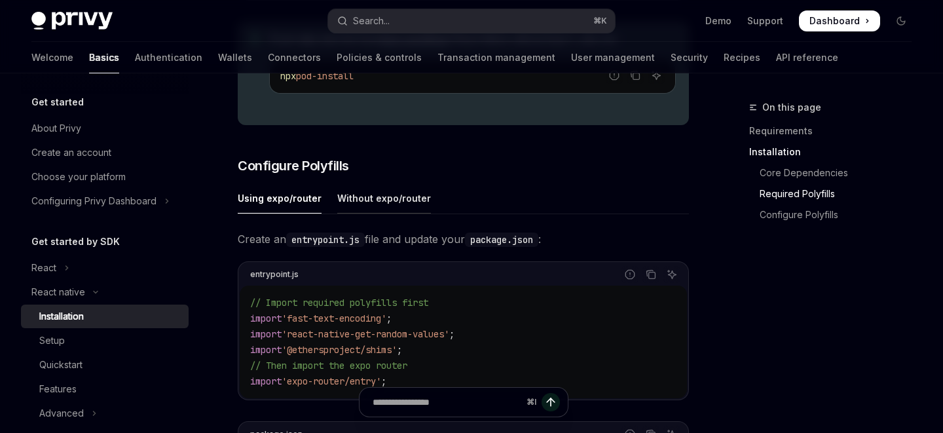
click at [377, 196] on div "Without expo/router" at bounding box center [384, 198] width 94 height 31
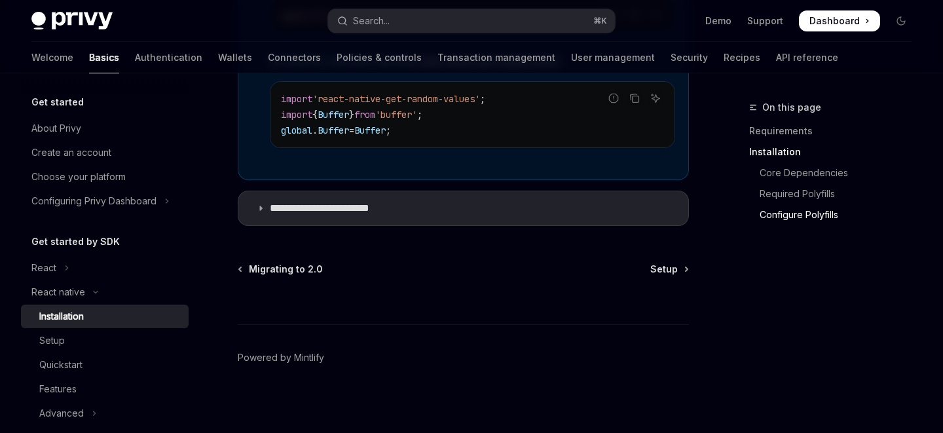
scroll to position [1074, 0]
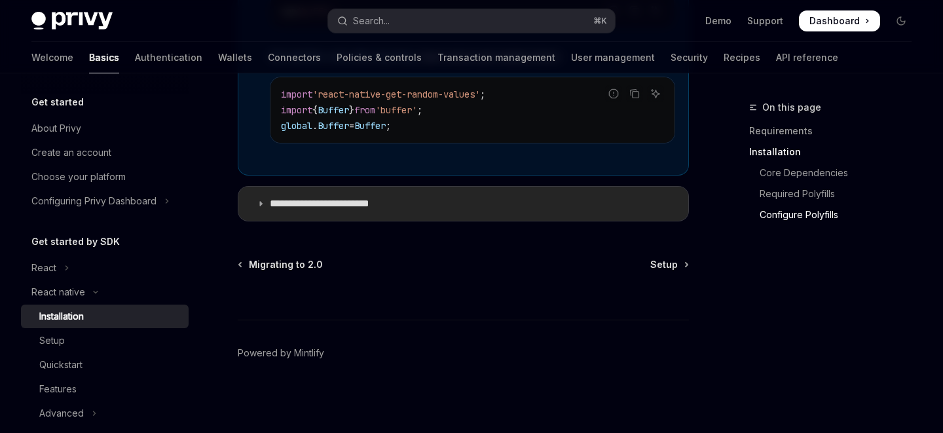
click at [379, 212] on summary "**********" at bounding box center [463, 204] width 450 height 34
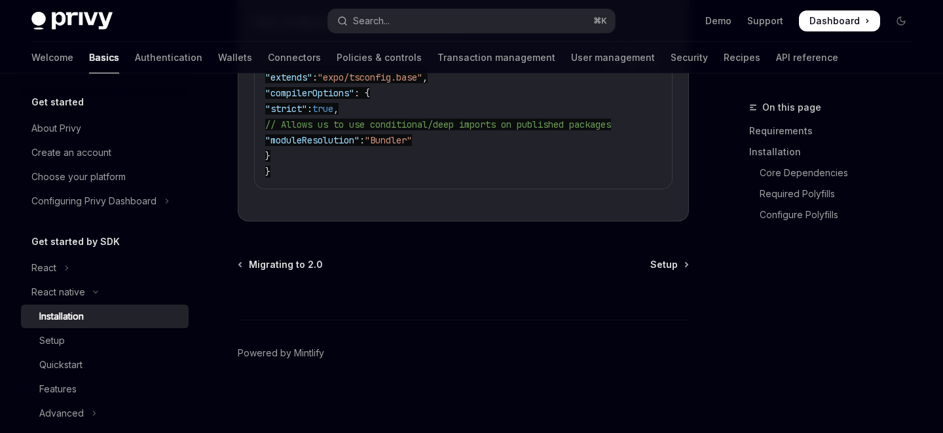
scroll to position [2480, 0]
click at [674, 263] on span "Setup" at bounding box center [665, 264] width 28 height 13
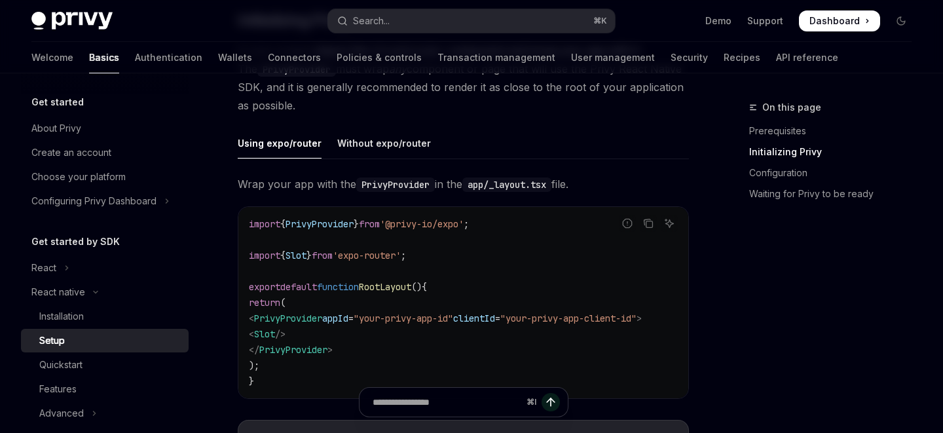
scroll to position [316, 0]
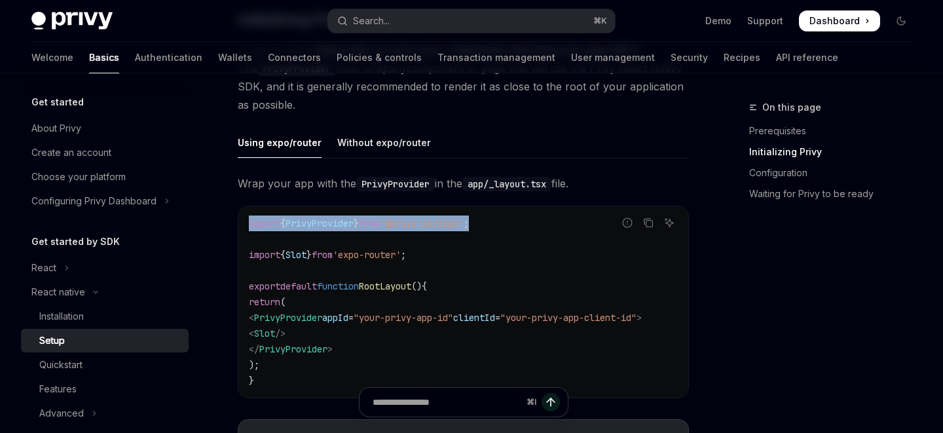
drag, startPoint x: 493, startPoint y: 223, endPoint x: 237, endPoint y: 226, distance: 256.2
copy span "import { PrivyProvider } from '@privy-io/expo' ;"
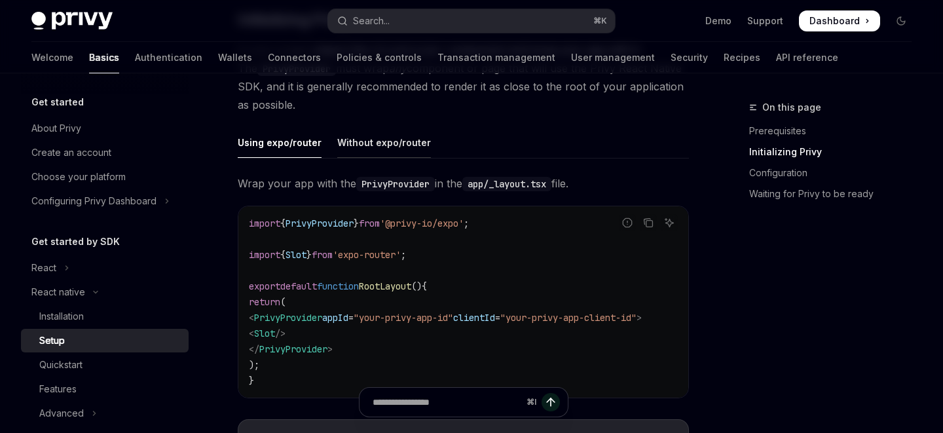
click at [372, 143] on div "Without expo/router" at bounding box center [384, 142] width 94 height 31
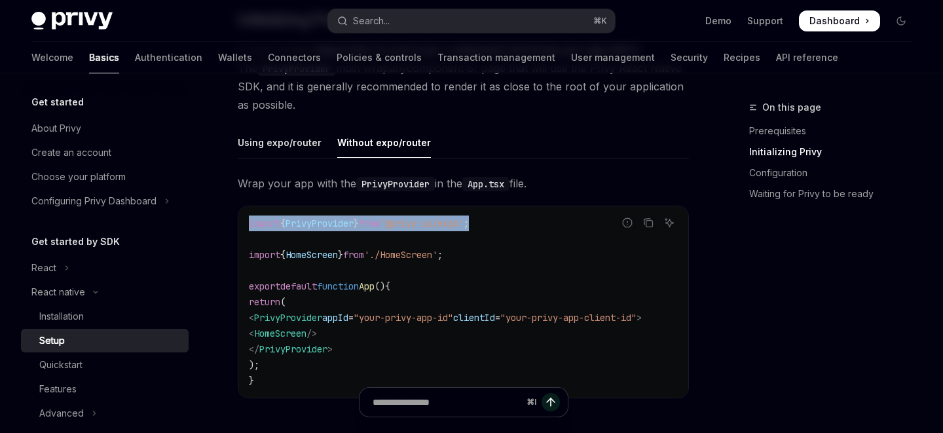
drag, startPoint x: 506, startPoint y: 219, endPoint x: 238, endPoint y: 221, distance: 268.0
click at [238, 221] on div "import { PrivyProvider } from '@privy-io/expo' ; import { HomeScreen } from './…" at bounding box center [463, 301] width 450 height 191
copy span "import { PrivyProvider } from '@privy-io/expo' ;"
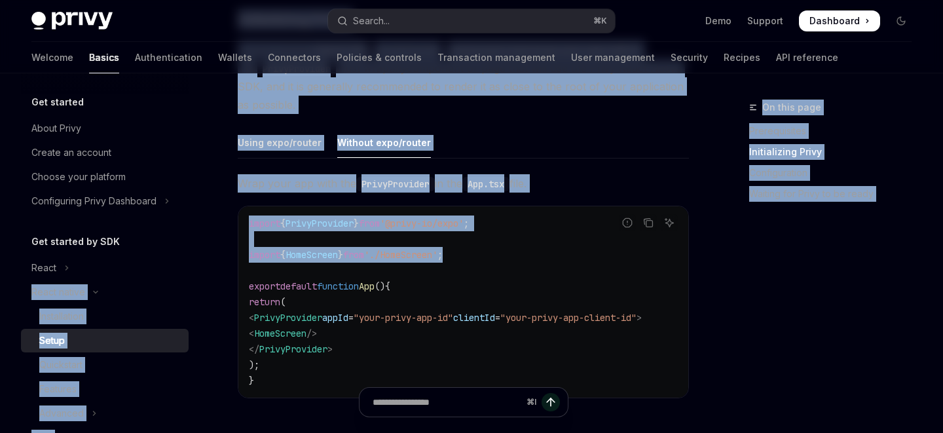
drag, startPoint x: 476, startPoint y: 257, endPoint x: 193, endPoint y: 257, distance: 283.7
copy div "React native Installation Setup Quickstart Features Advanced Swift Android Flut…"
click at [447, 294] on code "import { PrivyProvider } from '@privy-io/expo' ; import { HomeScreen } from './…" at bounding box center [463, 302] width 429 height 173
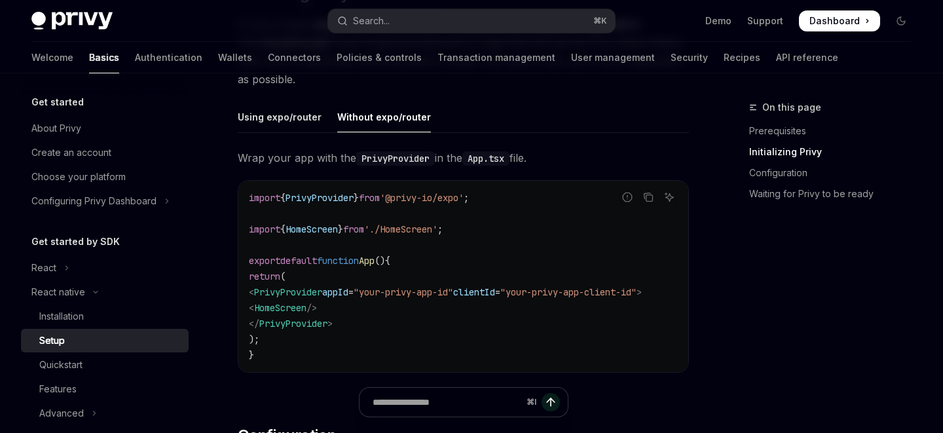
click at [396, 322] on code "import { PrivyProvider } from '@privy-io/expo' ; import { HomeScreen } from './…" at bounding box center [463, 276] width 429 height 173
drag, startPoint x: 269, startPoint y: 292, endPoint x: 704, endPoint y: 289, distance: 435.7
copy span "< PrivyProvider appId = "your-privy-app-id" clientId = "your-privy-app-client-i…"
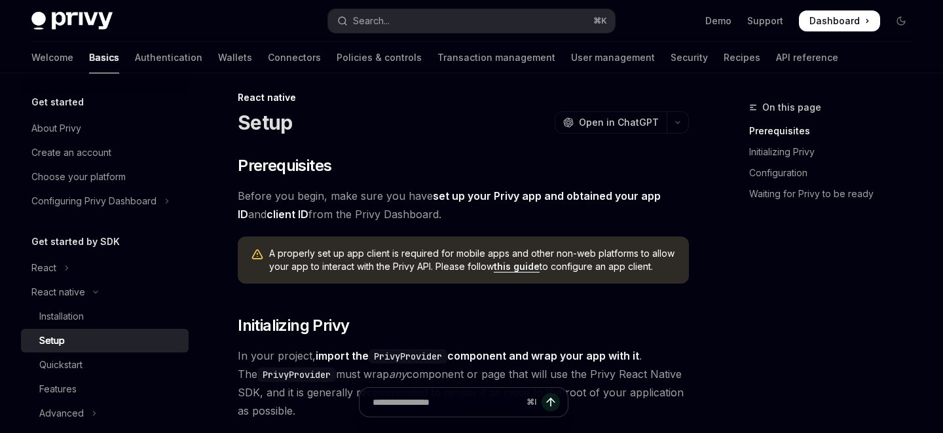
scroll to position [0, 0]
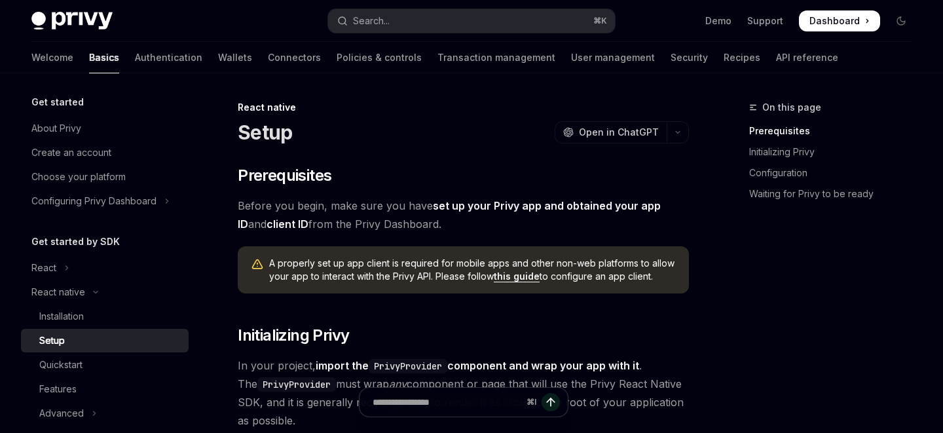
click at [269, 222] on link "client ID" at bounding box center [288, 225] width 42 height 14
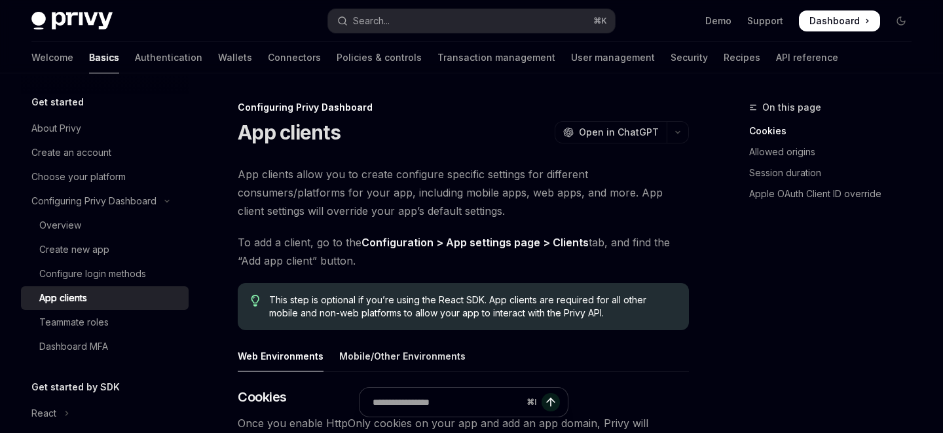
type textarea "*"
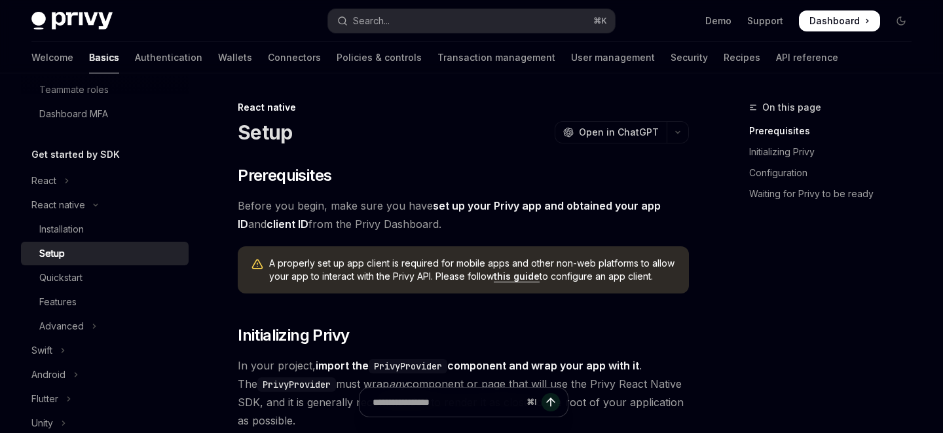
click at [267, 223] on link "client ID" at bounding box center [288, 225] width 42 height 14
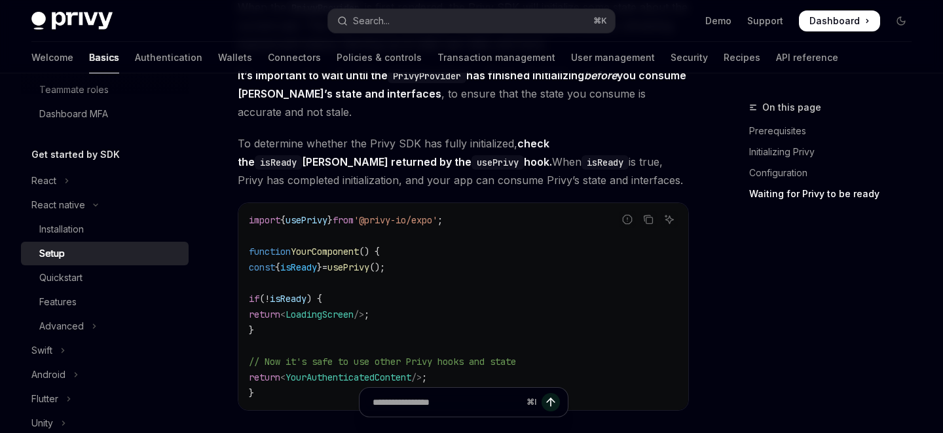
scroll to position [1354, 0]
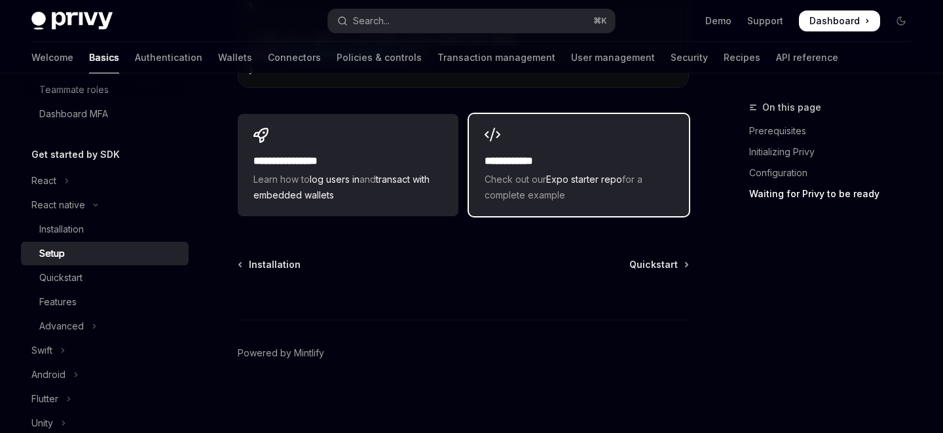
click at [563, 169] on div "**********" at bounding box center [579, 178] width 189 height 50
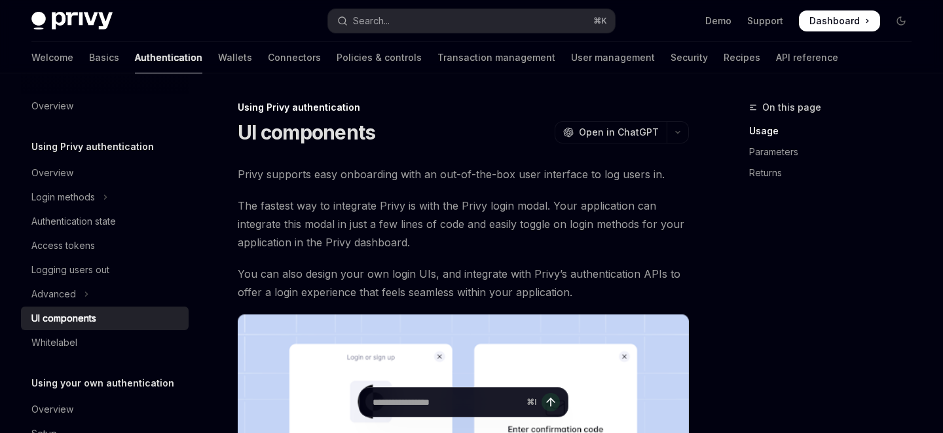
scroll to position [607, 0]
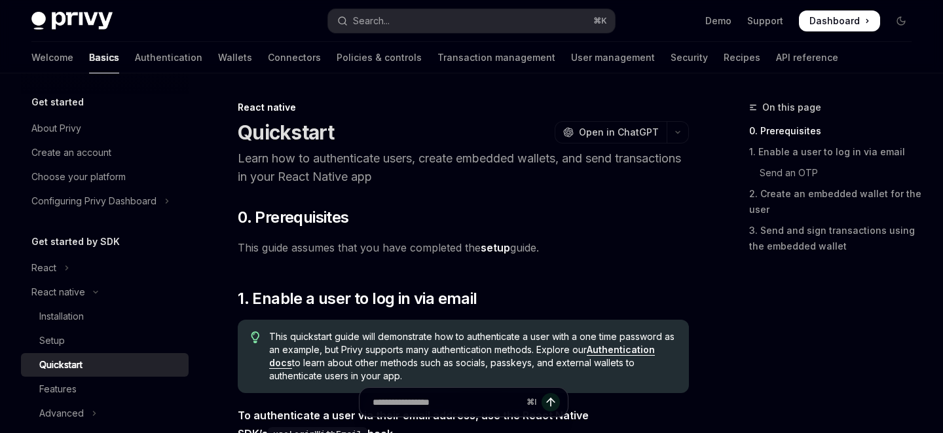
scroll to position [132, 0]
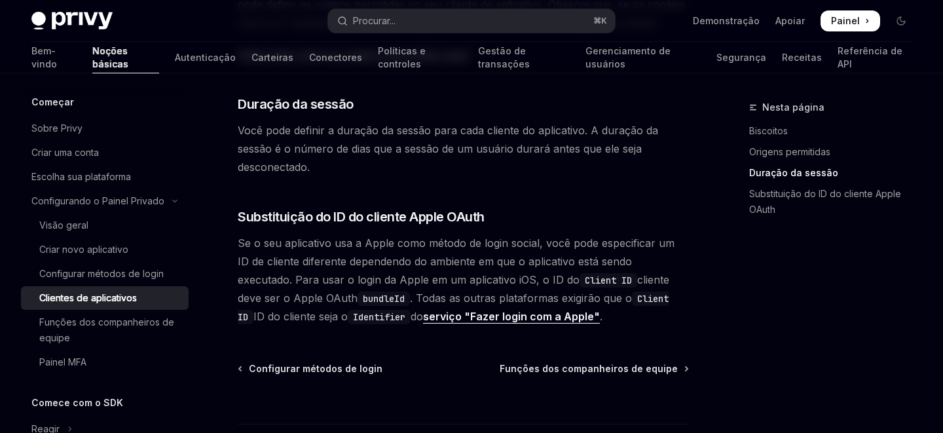
scroll to position [563, 0]
